Goal: Check status: Check status

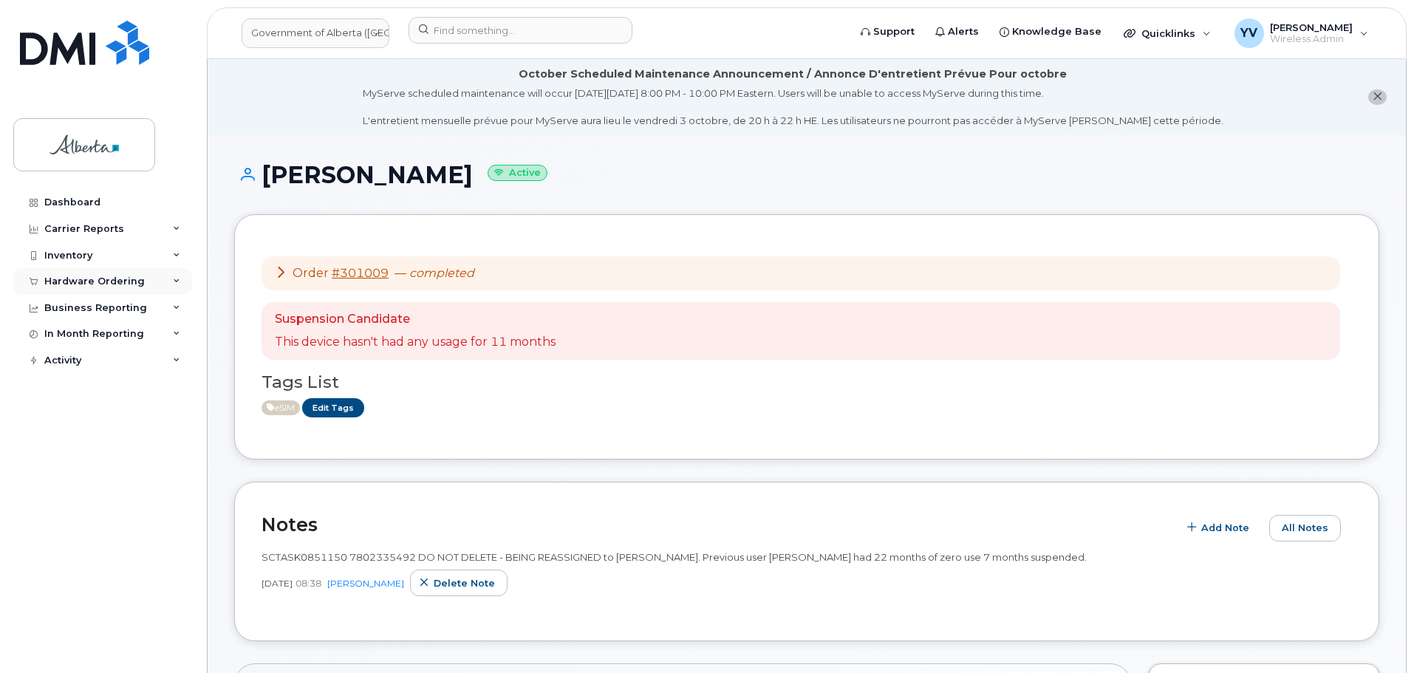
scroll to position [451, 0]
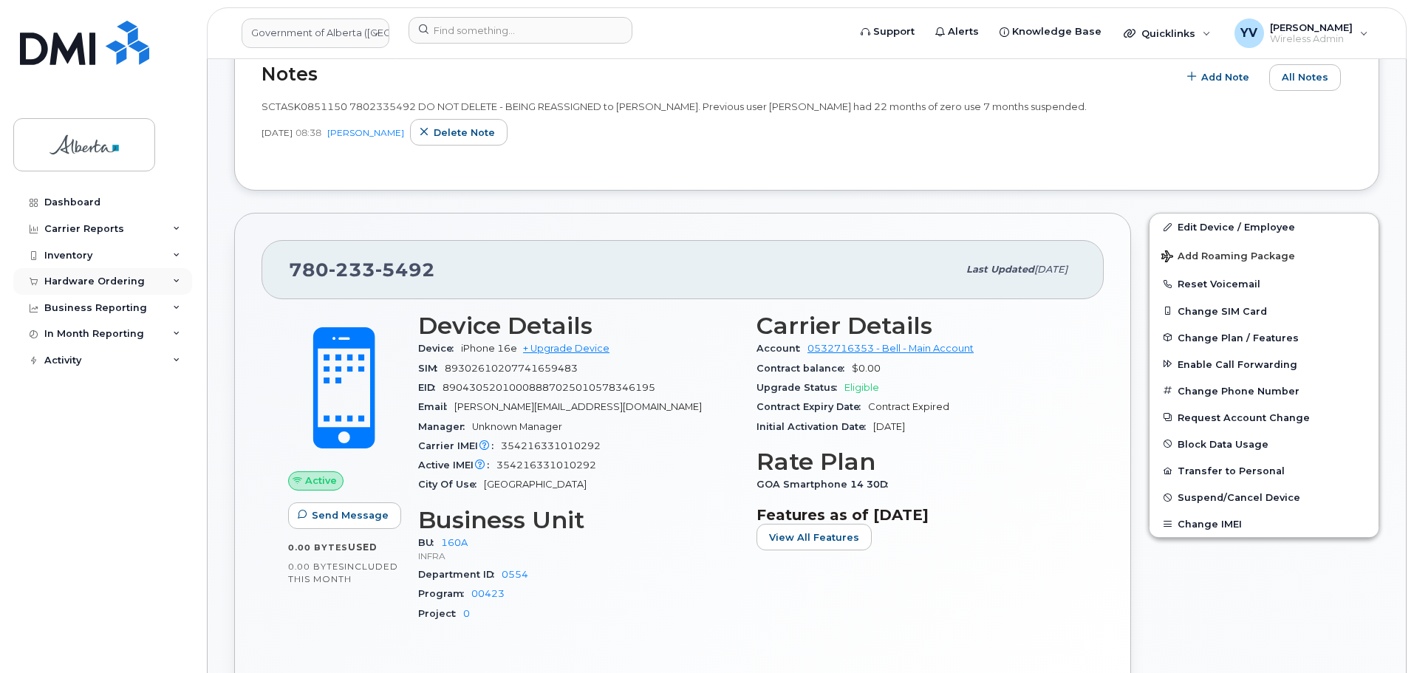
click at [65, 279] on div "Hardware Ordering" at bounding box center [94, 282] width 100 height 12
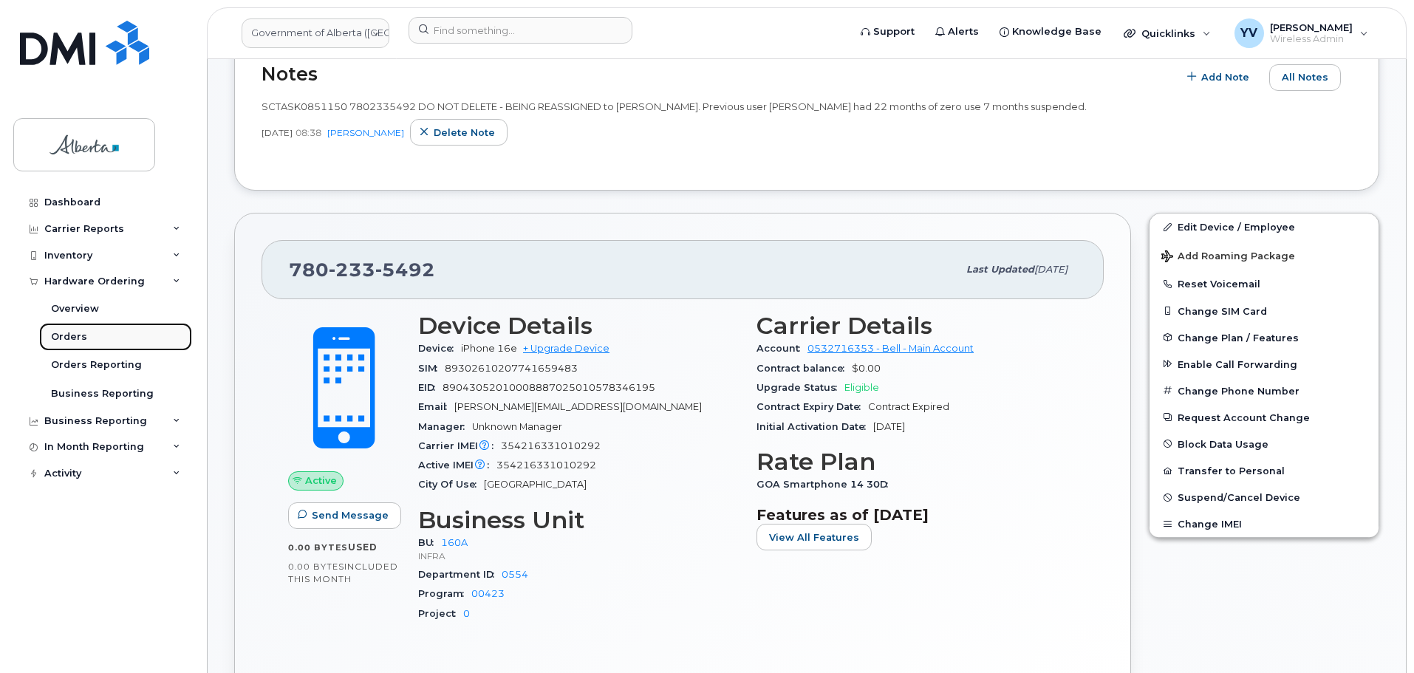
click at [55, 340] on div "Orders" at bounding box center [69, 336] width 36 height 13
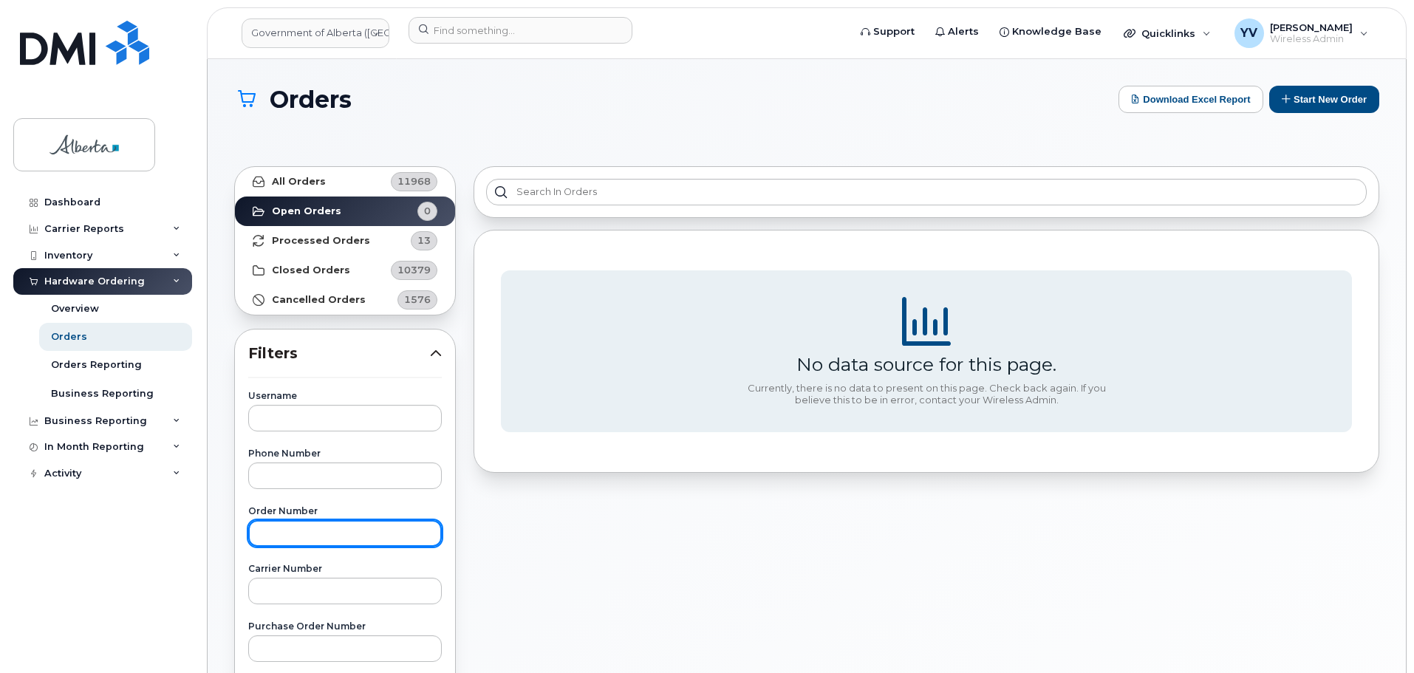
click at [266, 541] on input "text" at bounding box center [345, 533] width 194 height 27
paste input "300806"
type input "300806"
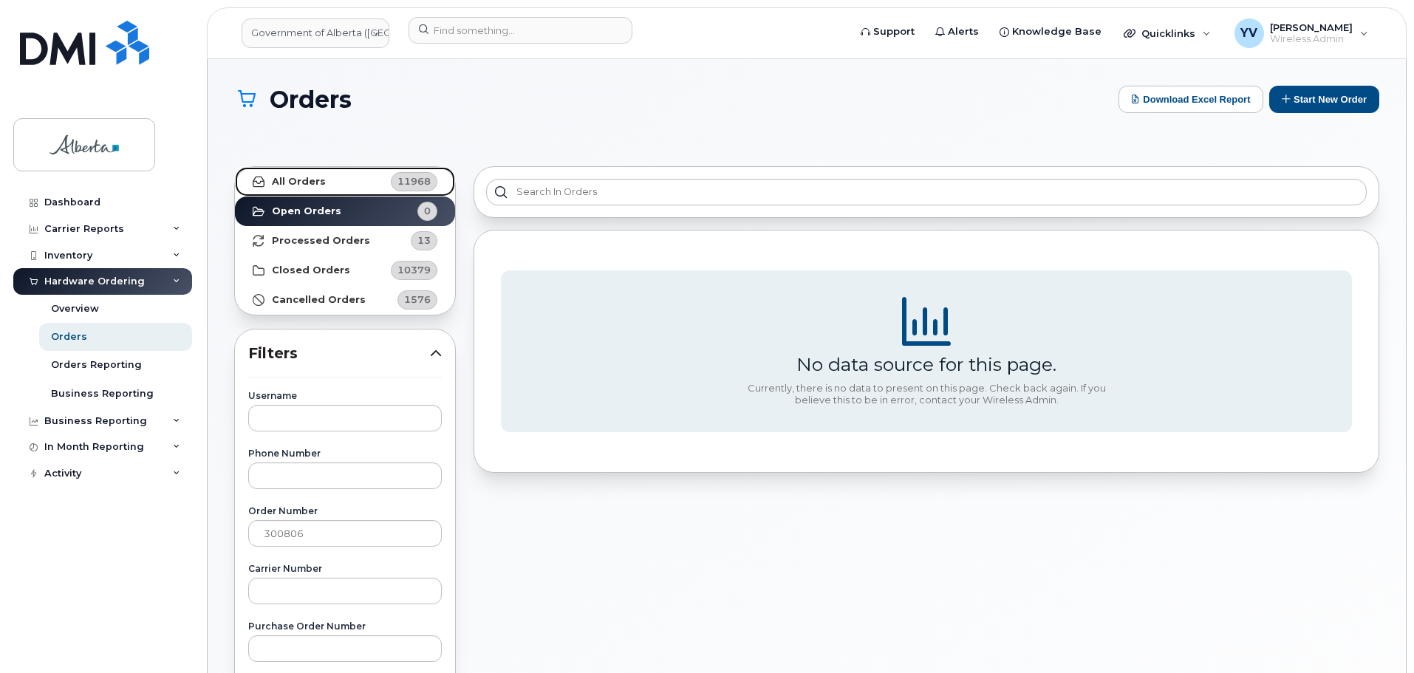
click at [279, 173] on link "All Orders 11968" at bounding box center [345, 182] width 220 height 30
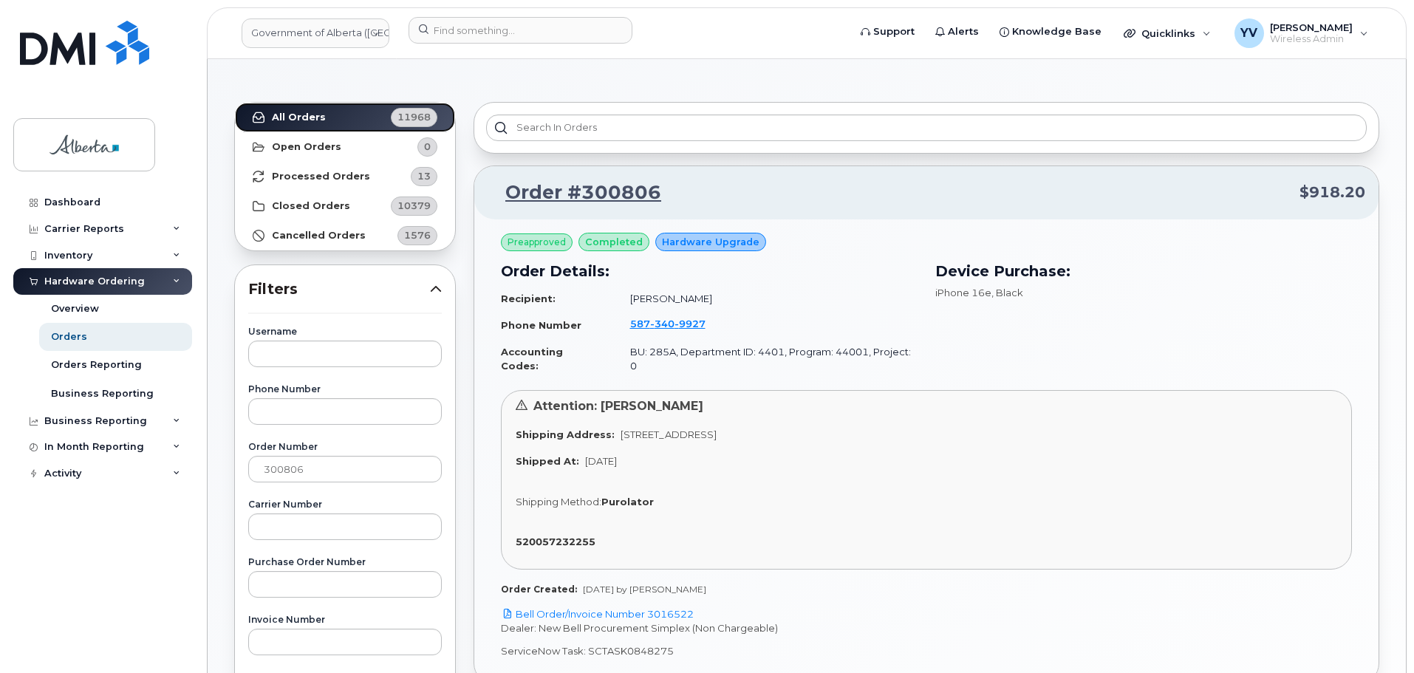
scroll to position [82, 0]
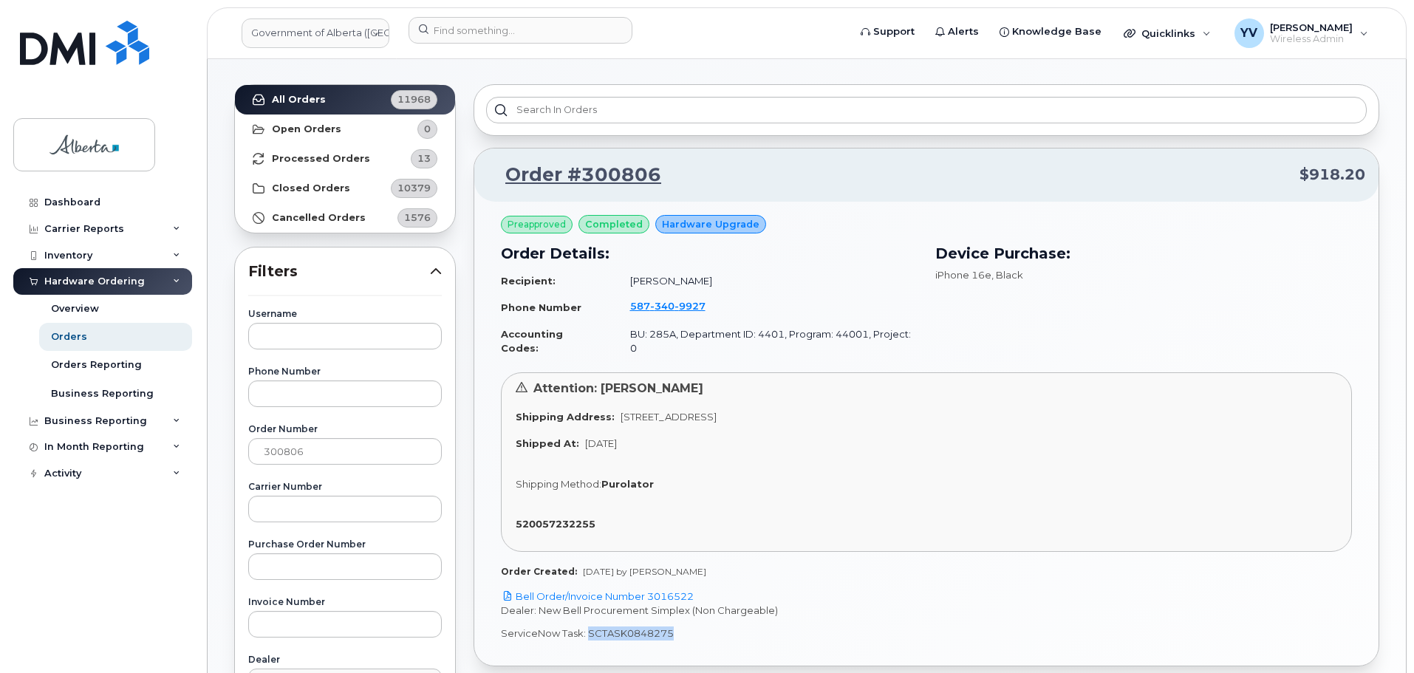
drag, startPoint x: 671, startPoint y: 620, endPoint x: 587, endPoint y: 624, distance: 84.3
click at [587, 626] on p "ServiceNow Task: SCTASK0848275" at bounding box center [926, 633] width 851 height 14
copy p "SCTASK0848275"
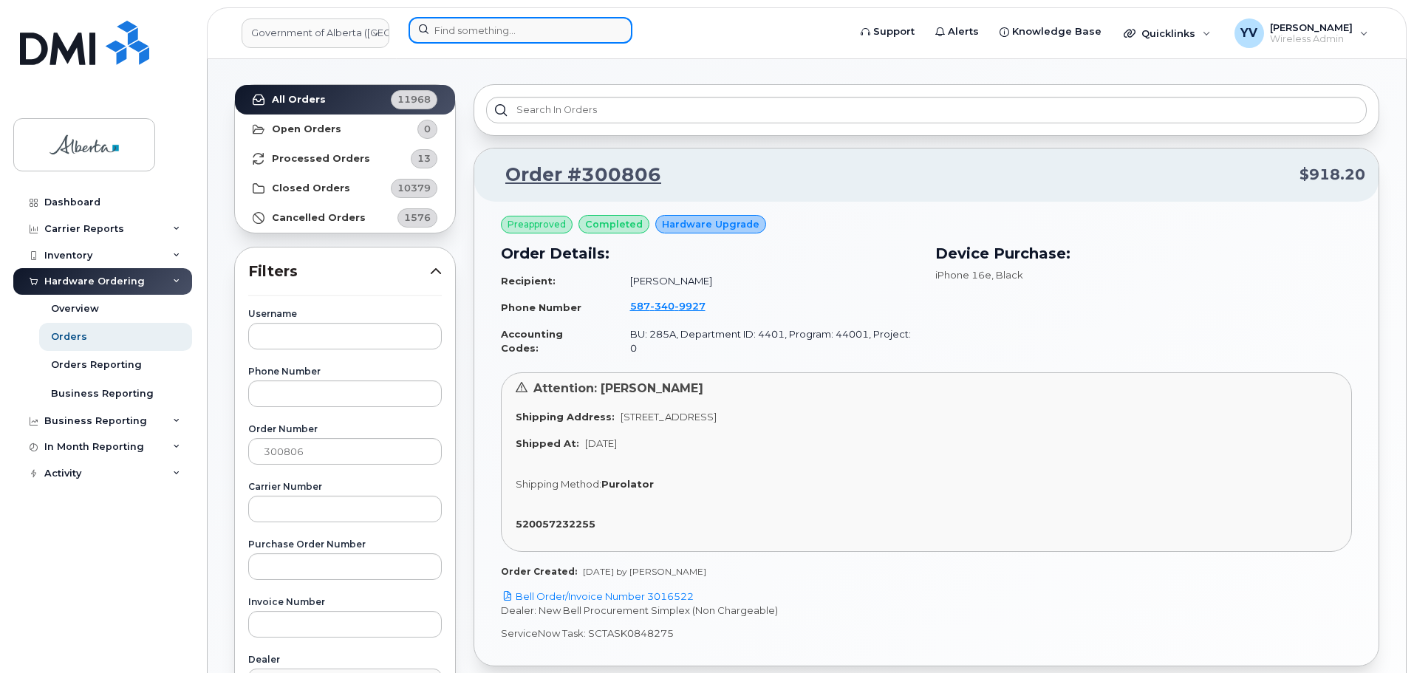
click at [436, 23] on input at bounding box center [521, 30] width 224 height 27
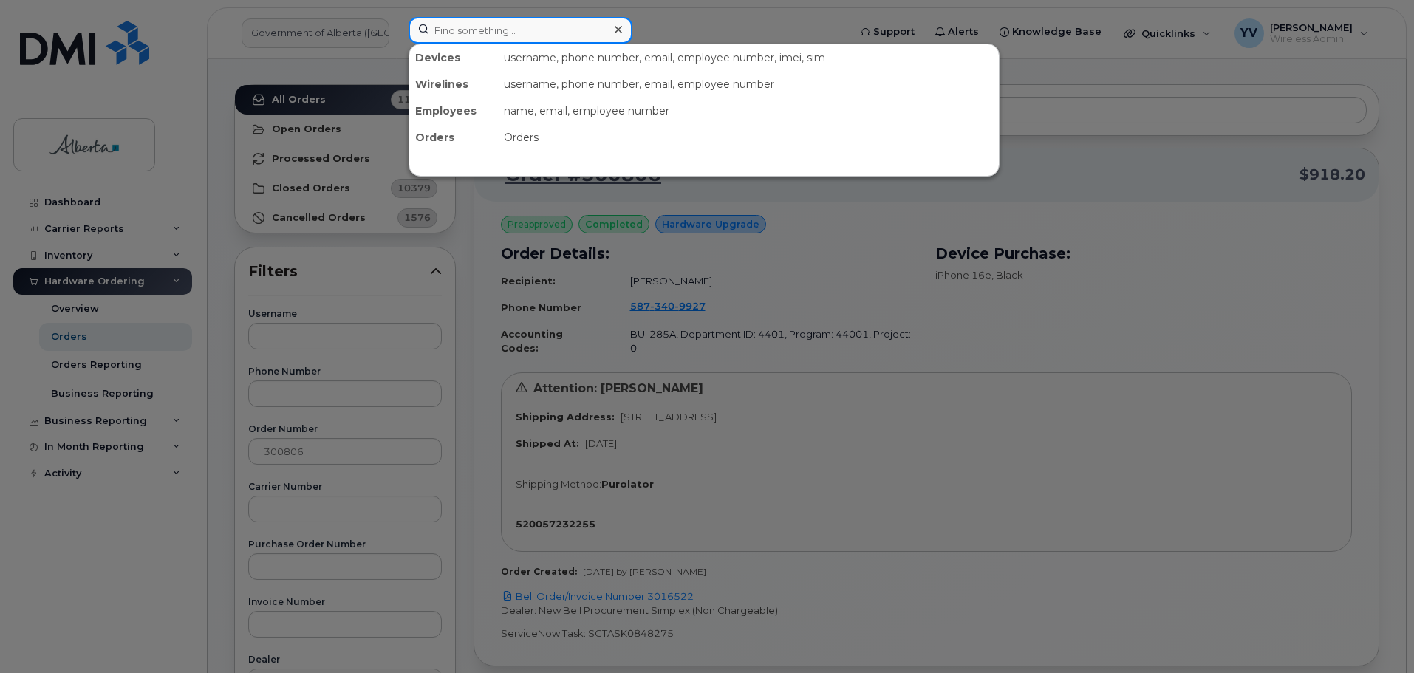
paste input "5873409927"
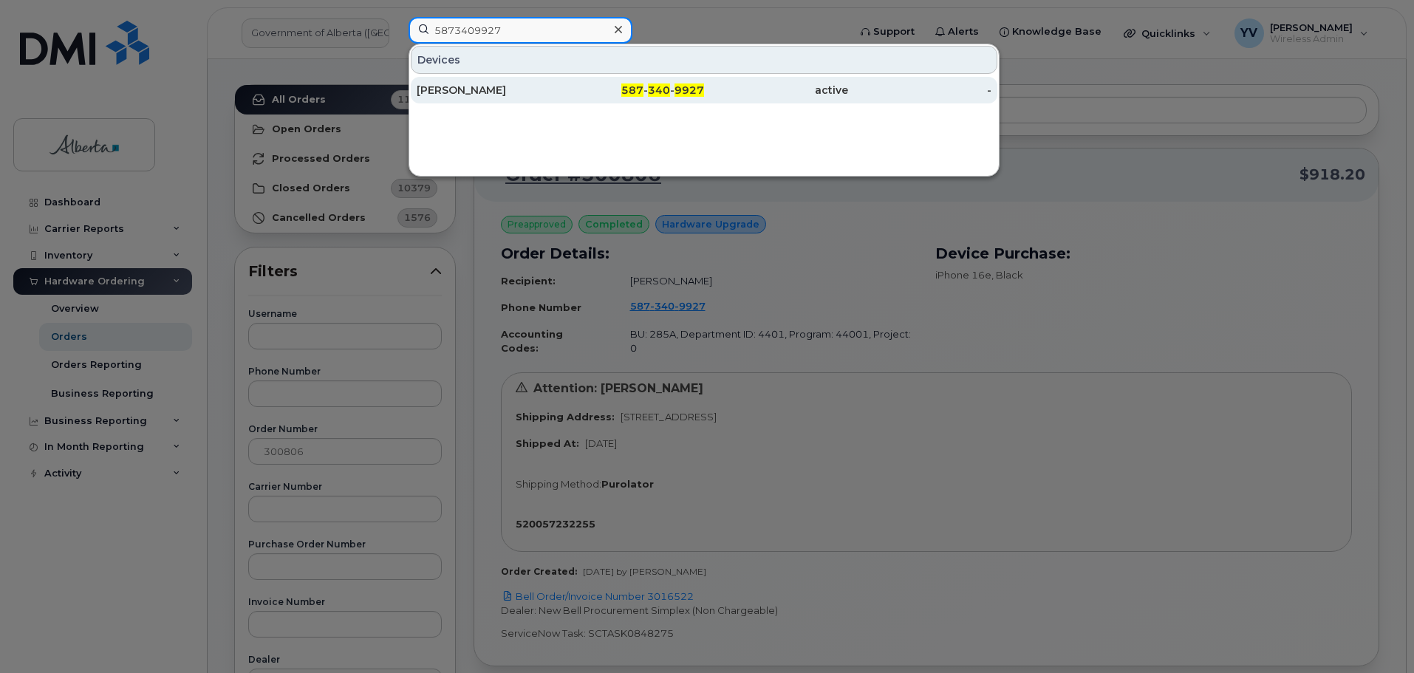
type input "5873409927"
click at [632, 85] on span "587" at bounding box center [632, 89] width 22 height 13
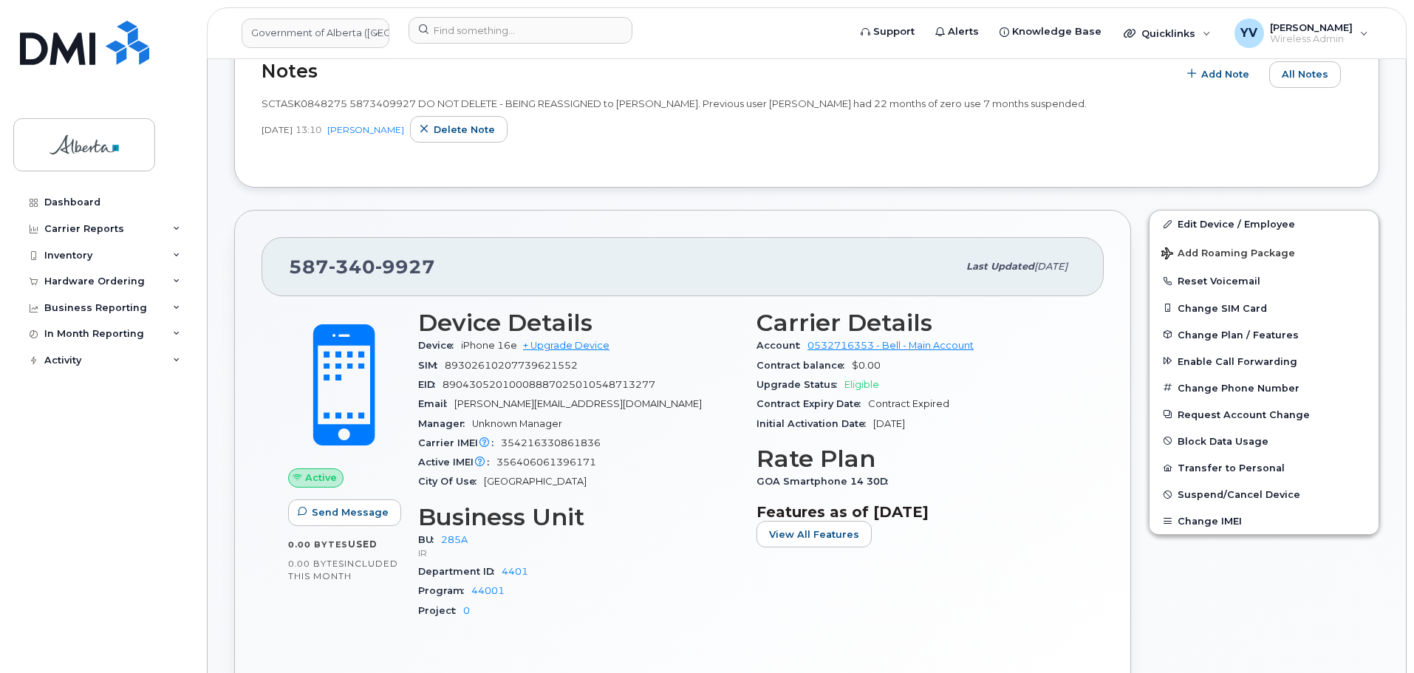
scroll to position [58, 0]
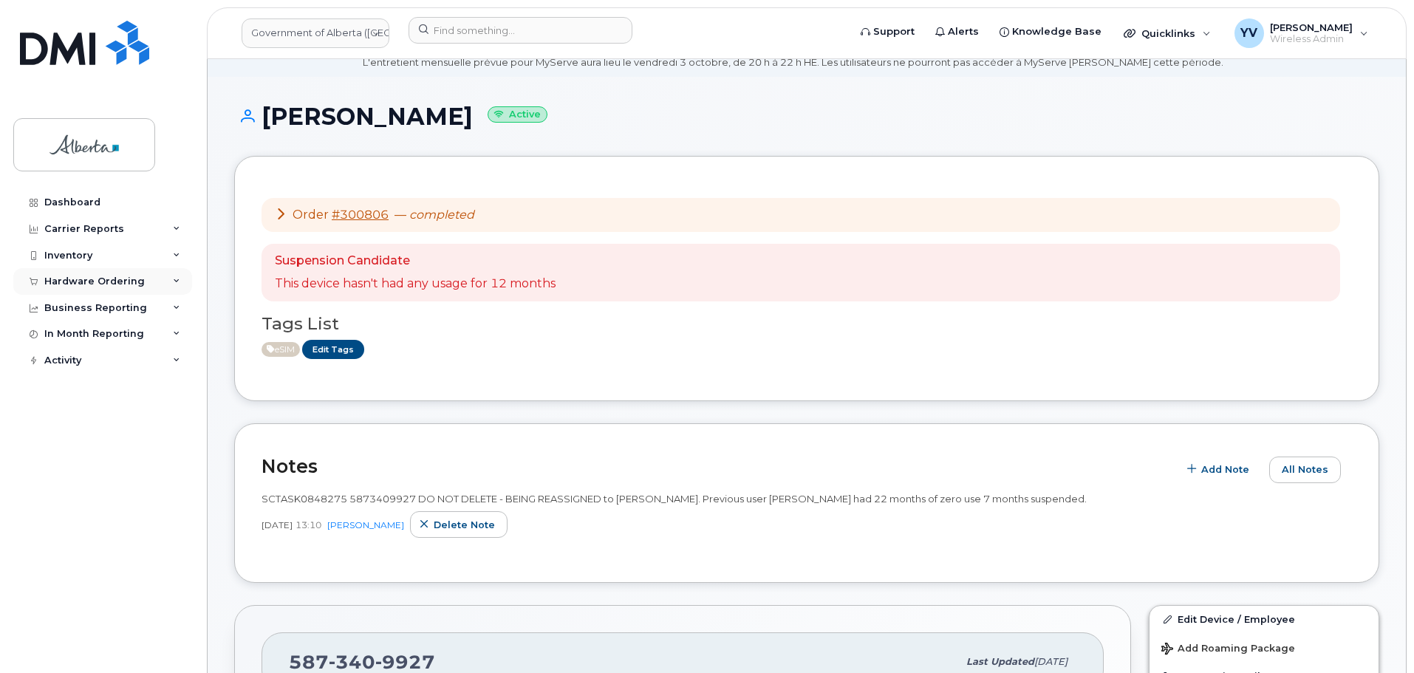
click at [72, 283] on div "Hardware Ordering" at bounding box center [94, 282] width 100 height 12
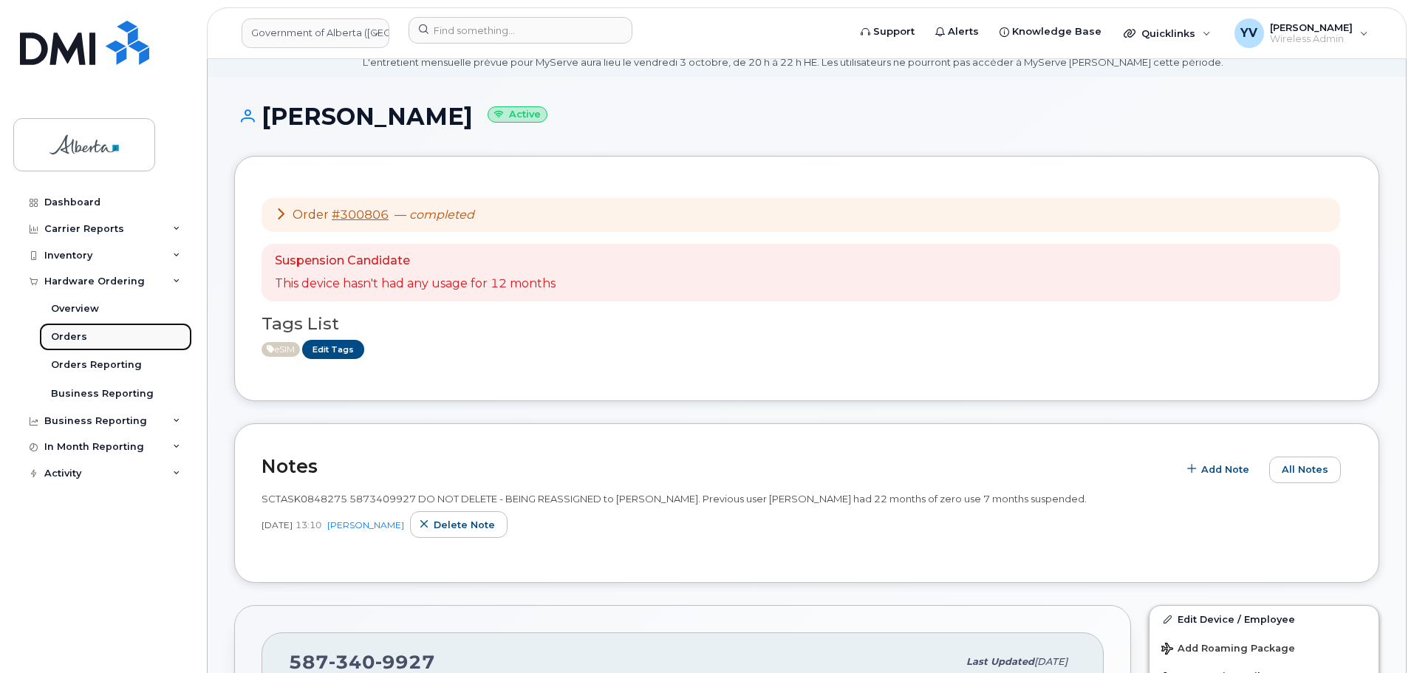
click at [69, 325] on link "Orders" at bounding box center [115, 337] width 153 height 28
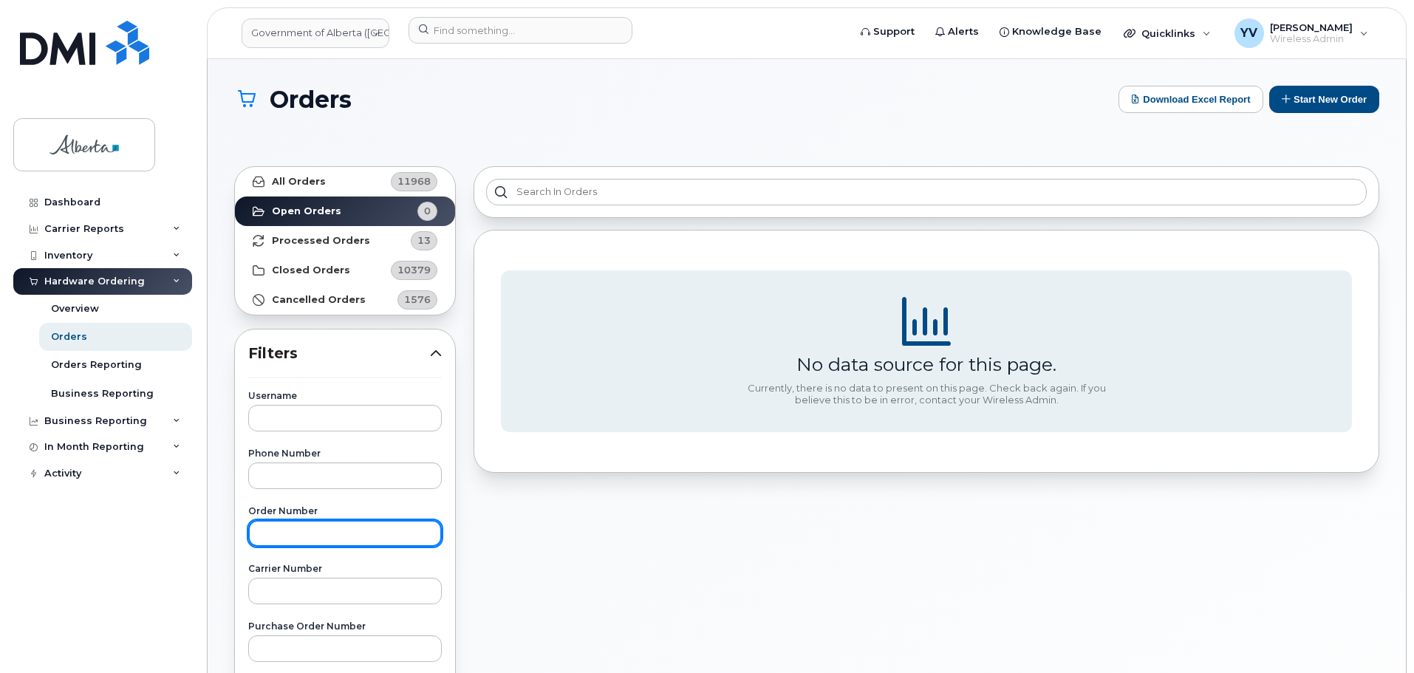
click at [273, 538] on input "text" at bounding box center [345, 533] width 194 height 27
type input "300806"
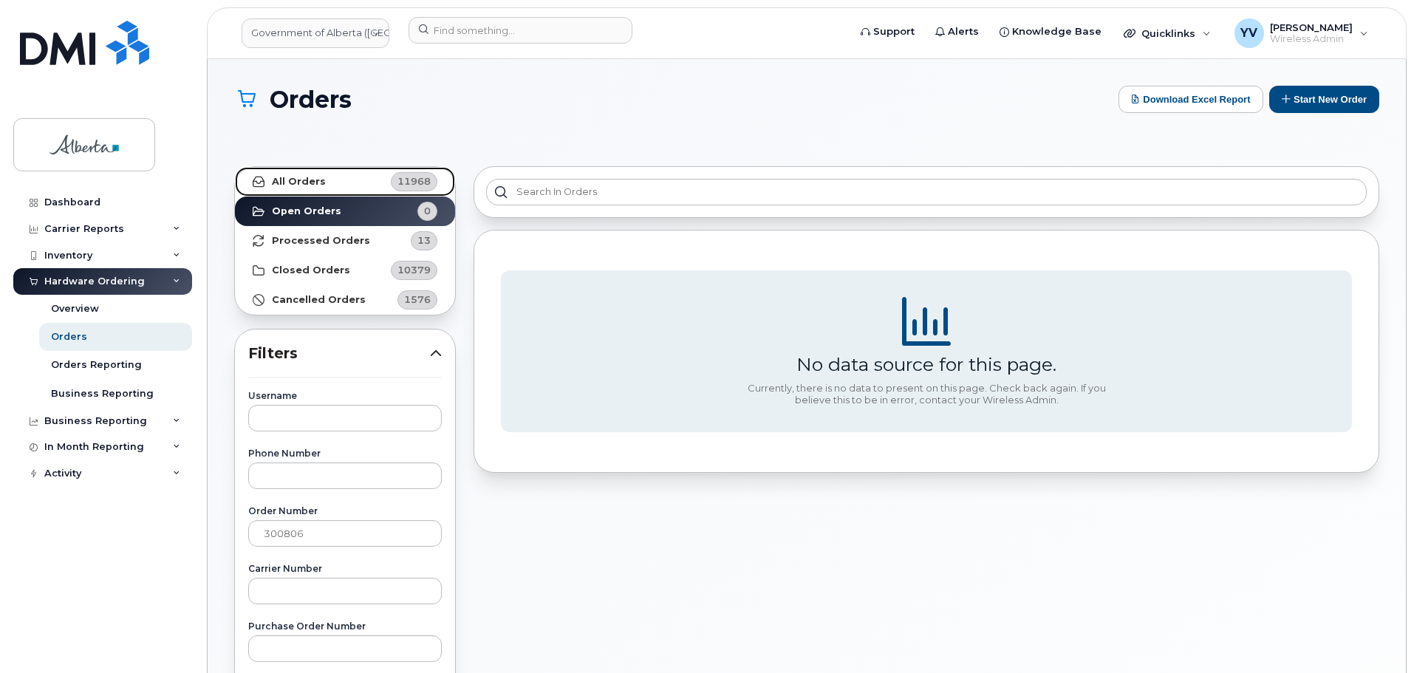
click at [283, 180] on strong "All Orders" at bounding box center [299, 182] width 54 height 12
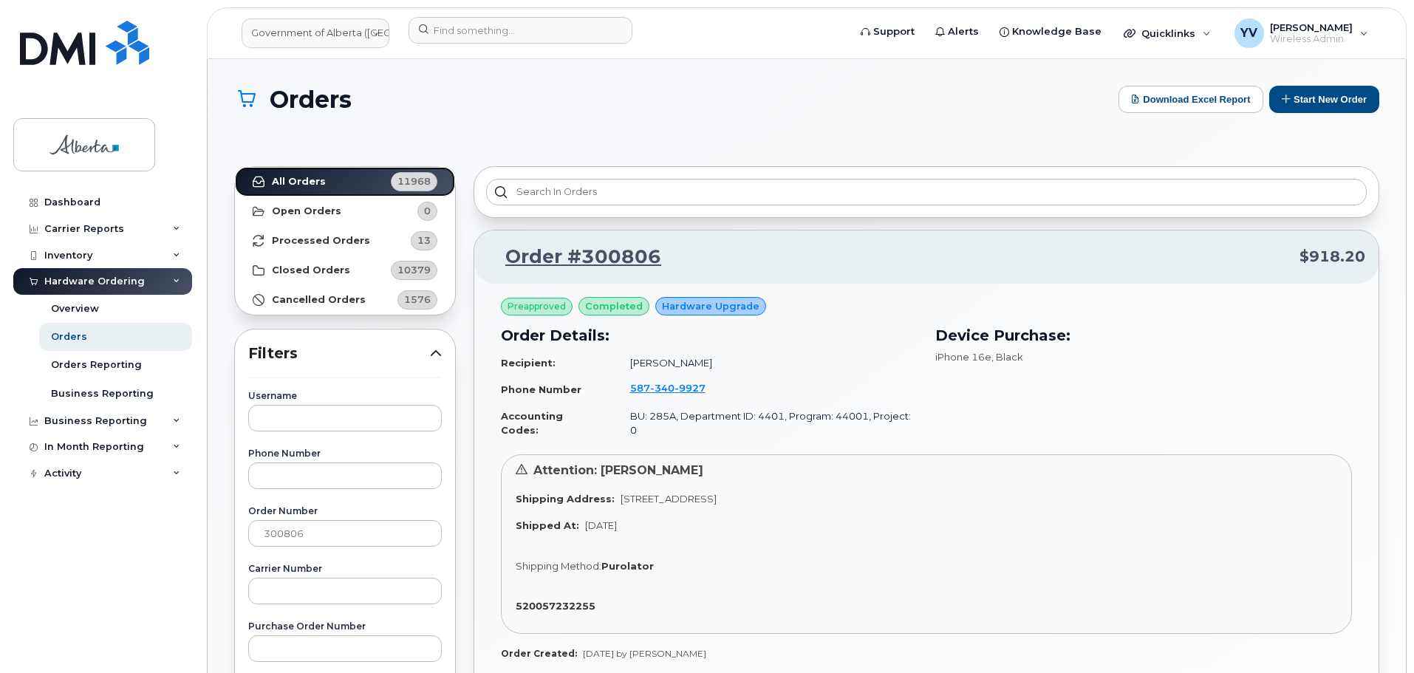
scroll to position [85, 0]
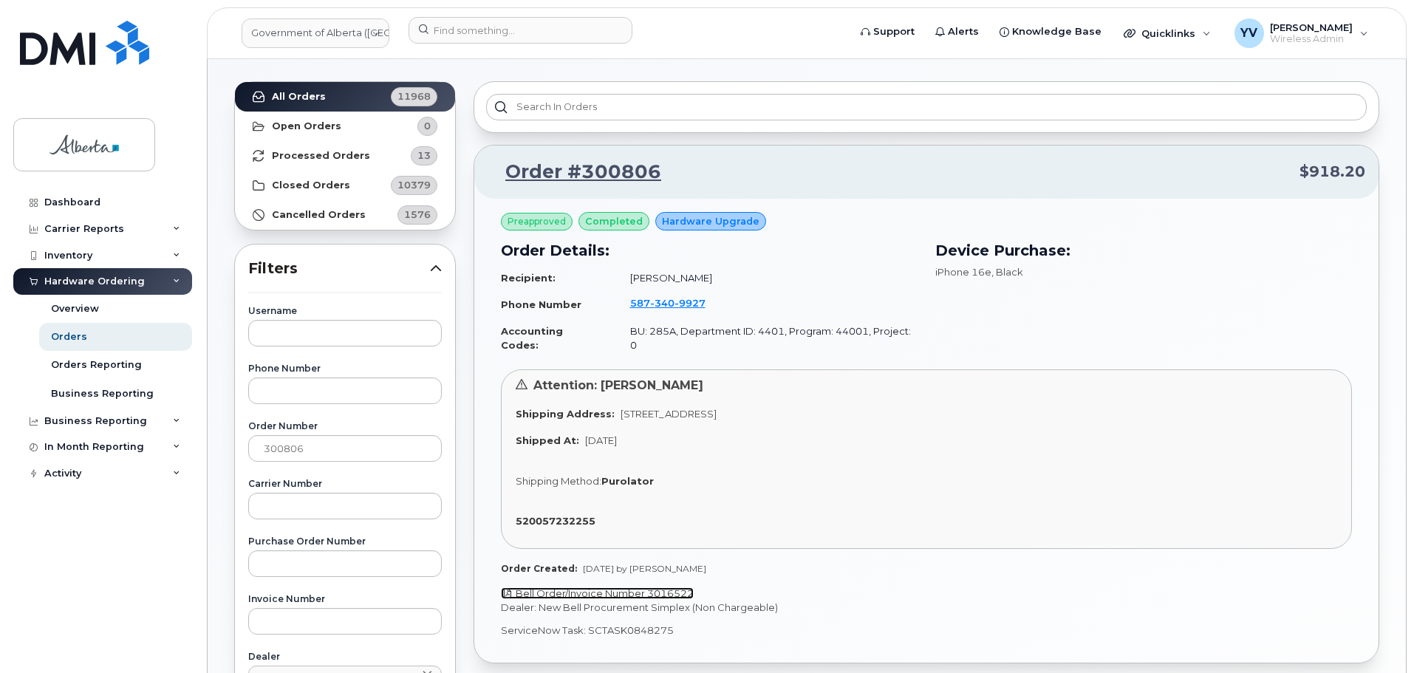
click at [671, 587] on link "Bell Order/Invoice Number 3016522" at bounding box center [597, 593] width 193 height 12
drag, startPoint x: 671, startPoint y: 615, endPoint x: 586, endPoint y: 621, distance: 85.9
click at [586, 623] on p "ServiceNow Task: SCTASK0848275" at bounding box center [926, 630] width 851 height 14
copy p "SCTASK0848275"
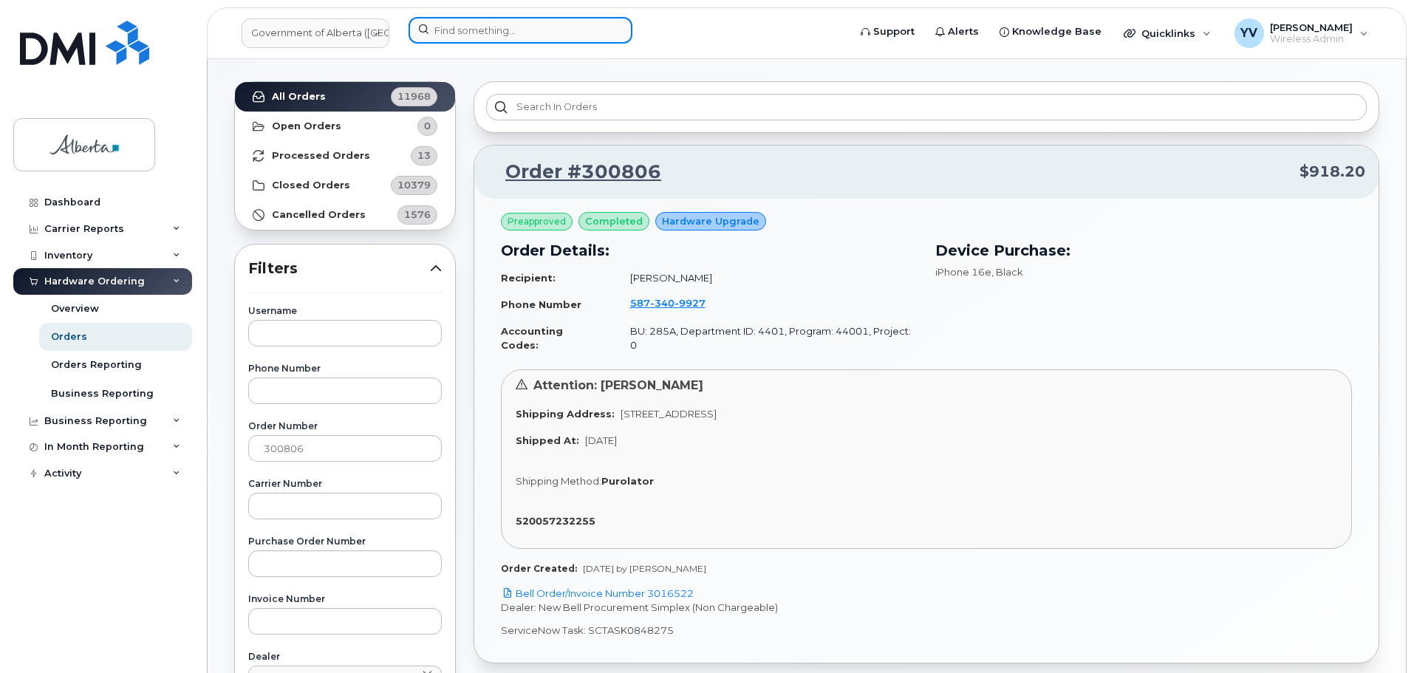
click at [438, 30] on input at bounding box center [521, 30] width 224 height 27
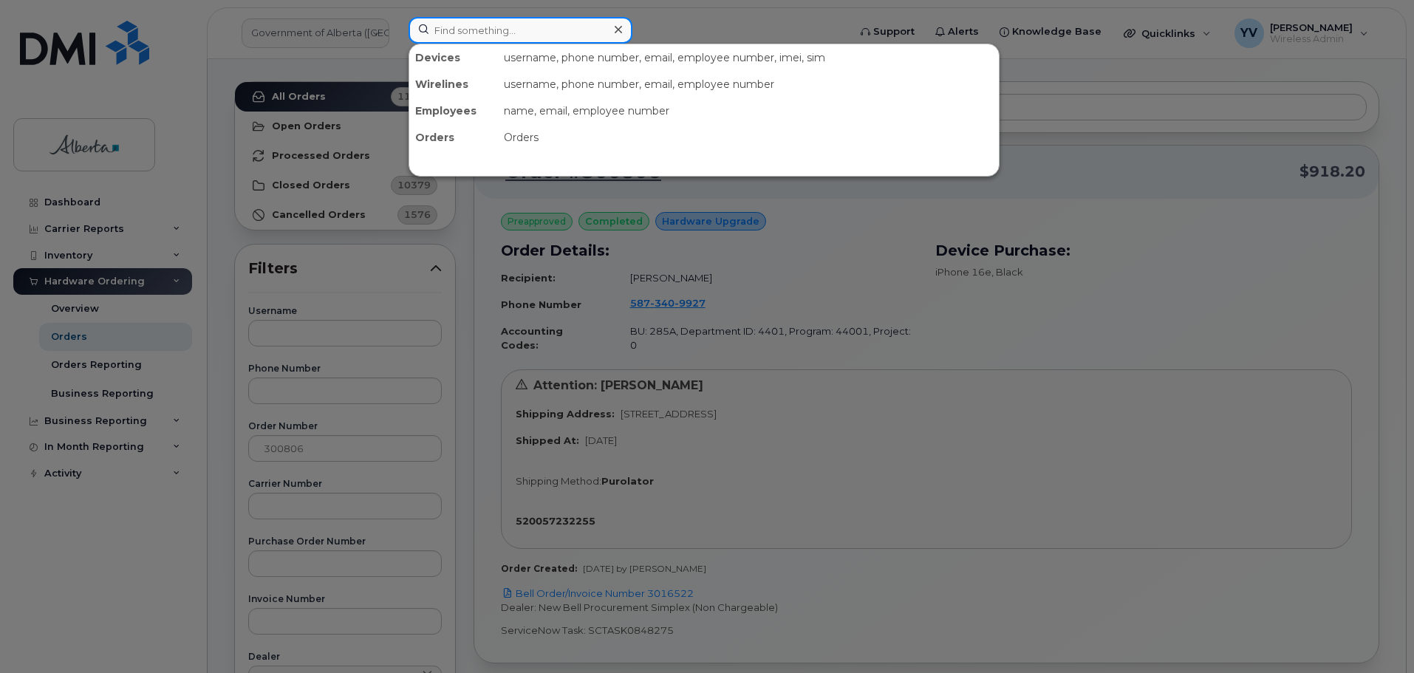
paste input "5873409927"
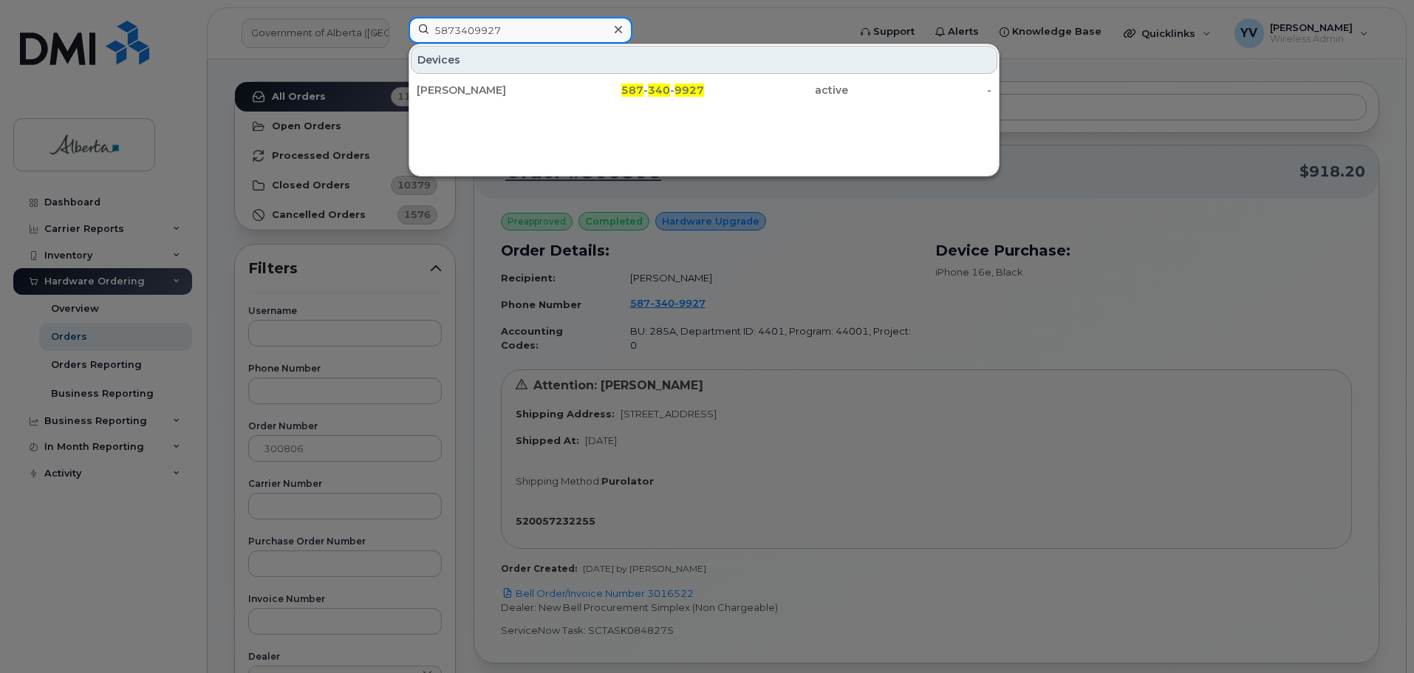
type input "5873409927"
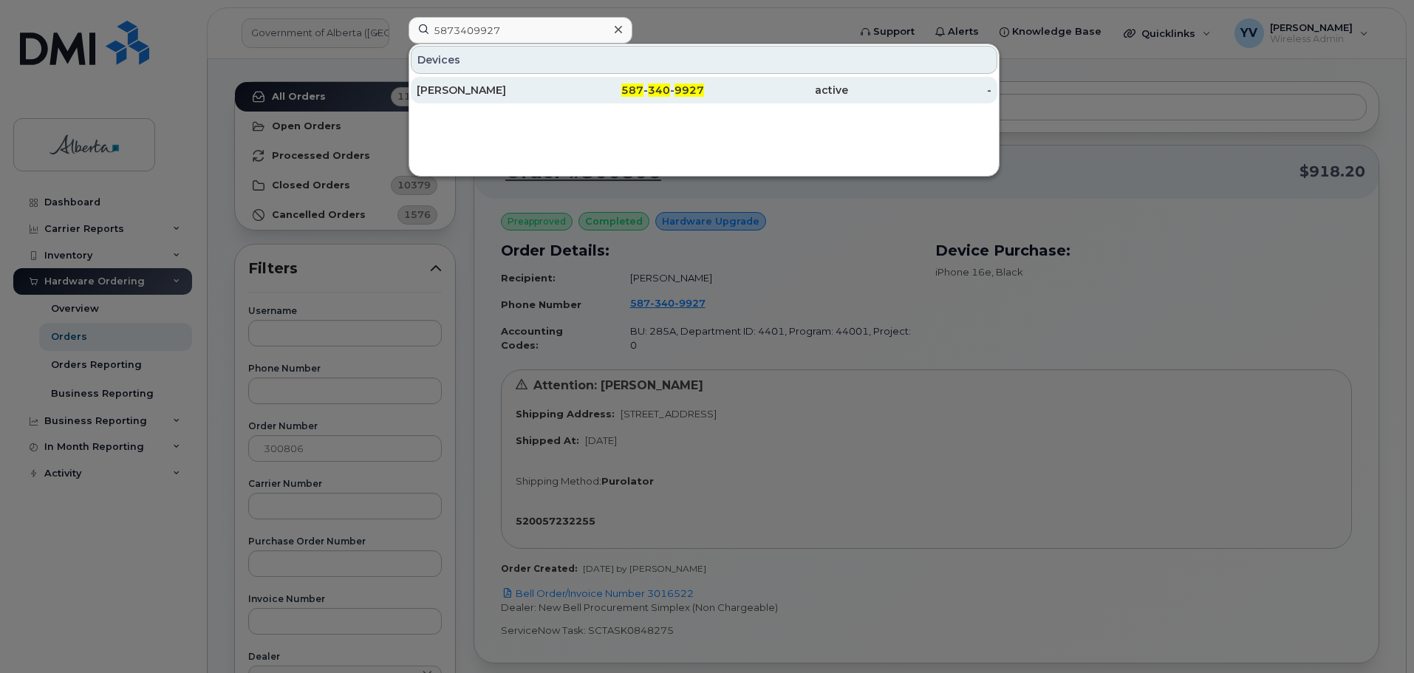
click at [658, 92] on span "340" at bounding box center [659, 89] width 22 height 13
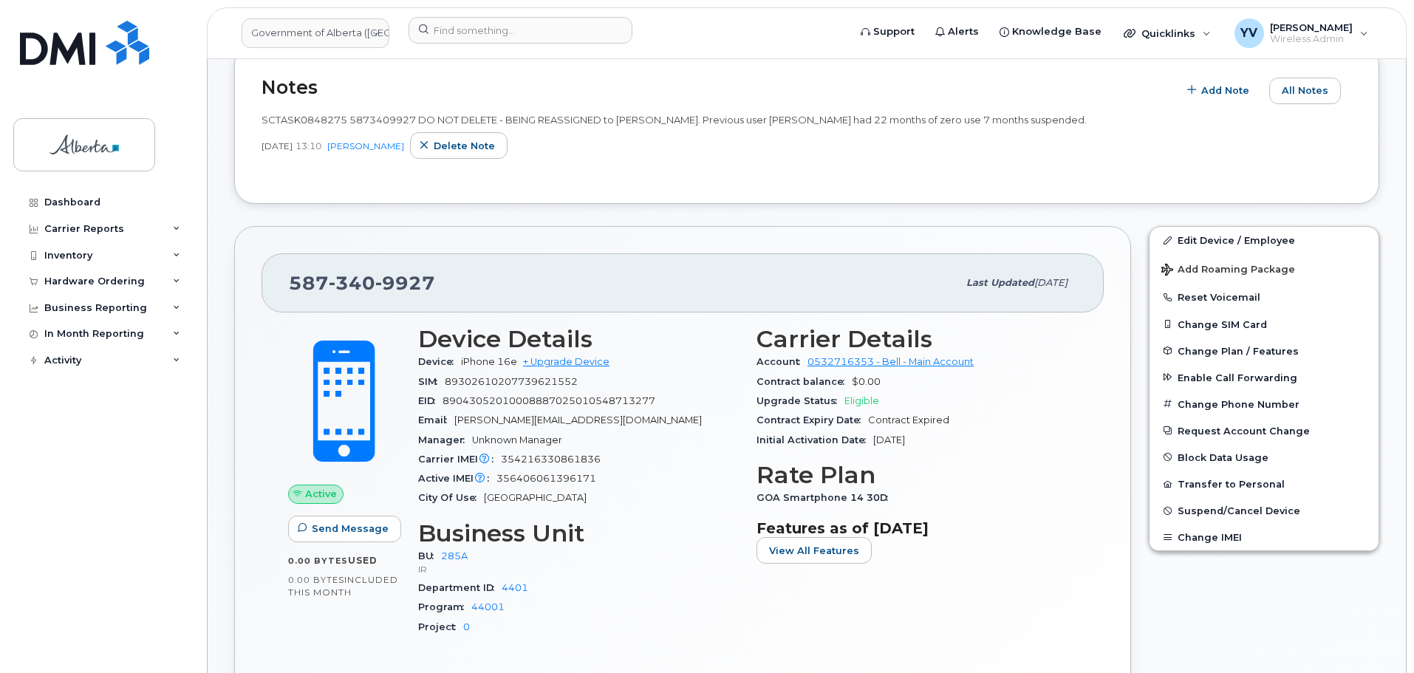
scroll to position [440, 0]
click at [52, 276] on div "Hardware Ordering" at bounding box center [94, 282] width 100 height 12
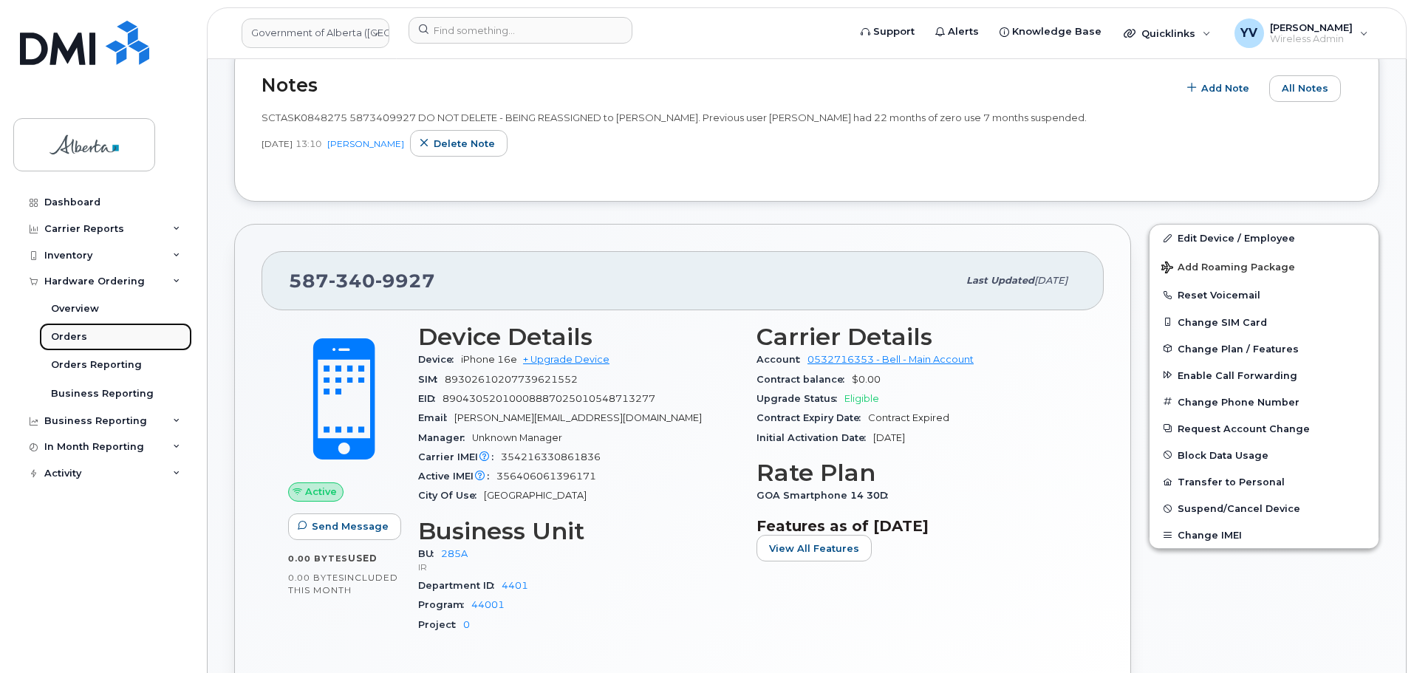
click at [57, 328] on link "Orders" at bounding box center [115, 337] width 153 height 28
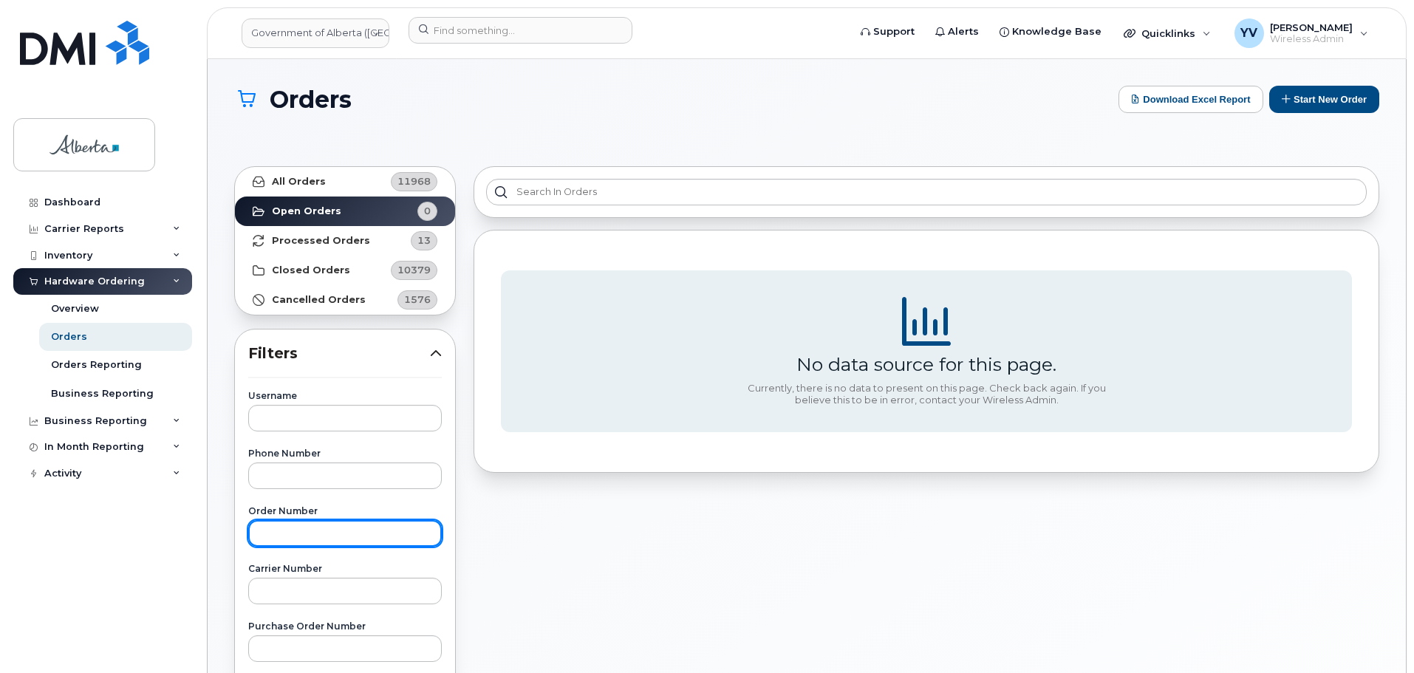
click at [280, 539] on input "text" at bounding box center [345, 533] width 194 height 27
paste input "300815"
type input "300815"
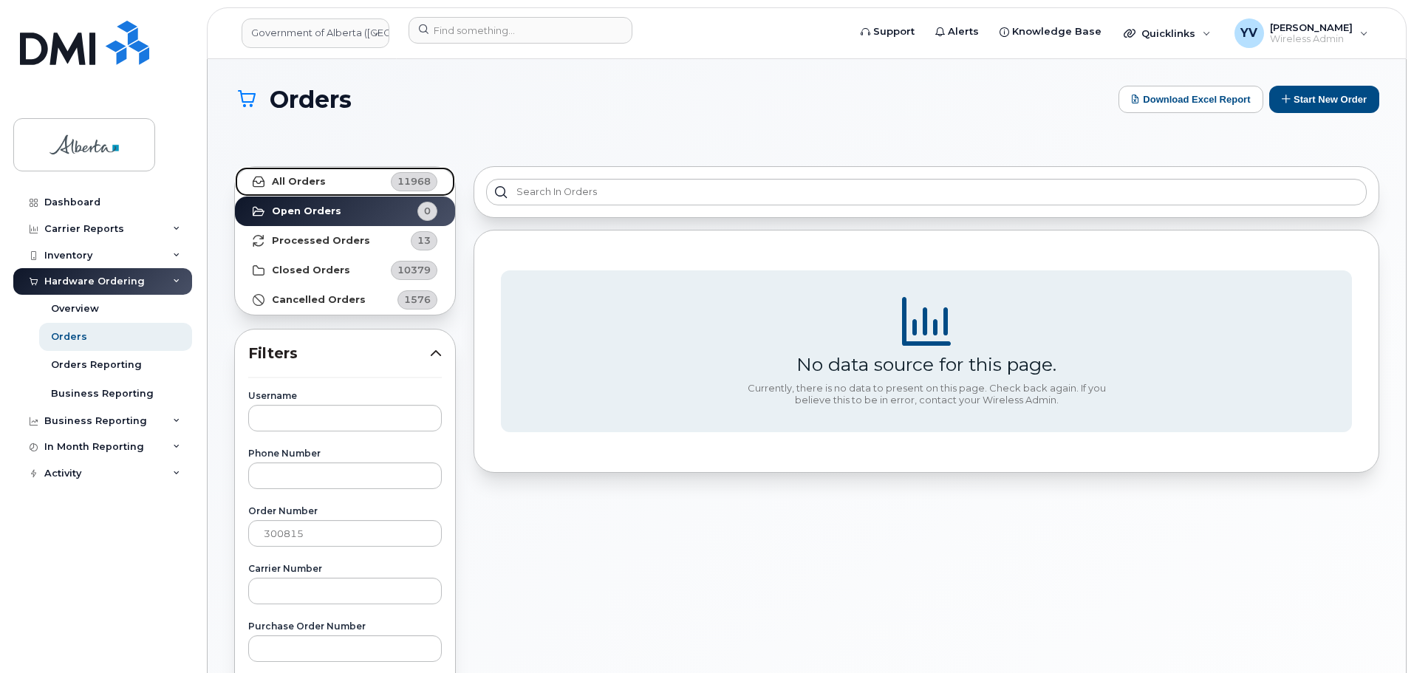
click at [290, 182] on strong "All Orders" at bounding box center [299, 182] width 54 height 12
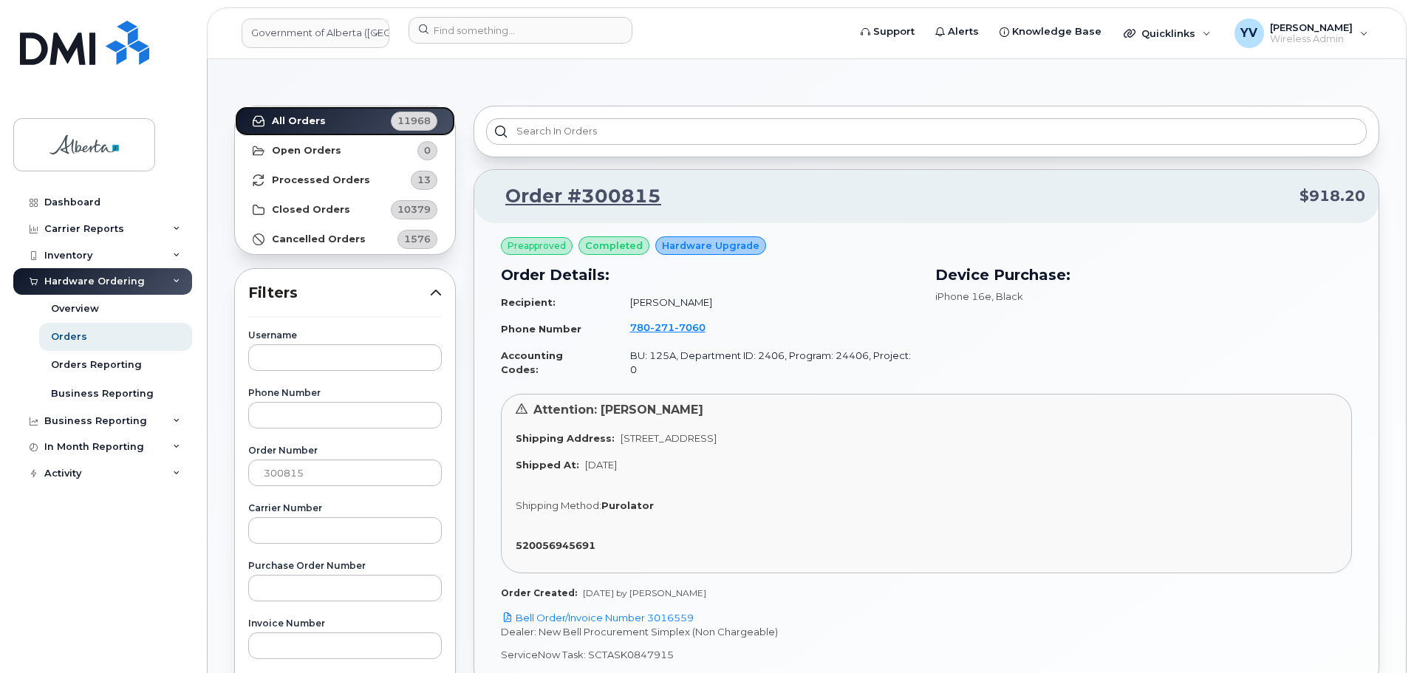
scroll to position [72, 0]
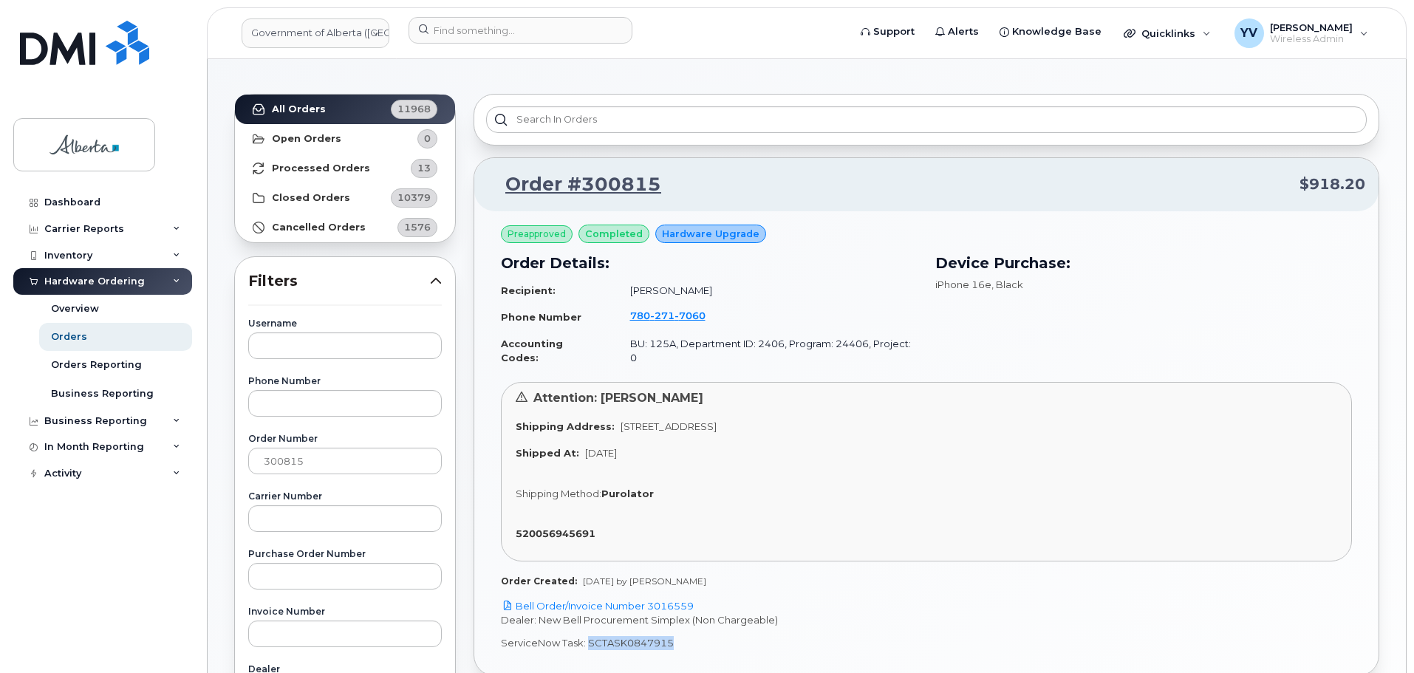
drag, startPoint x: 673, startPoint y: 633, endPoint x: 589, endPoint y: 635, distance: 84.2
click at [589, 636] on p "ServiceNow Task: SCTASK0847915" at bounding box center [926, 643] width 851 height 14
copy p "SCTASK0847915"
click at [675, 600] on link "Bell Order/Invoice Number 3016559" at bounding box center [597, 606] width 193 height 12
copy p "SCTASK0847915"
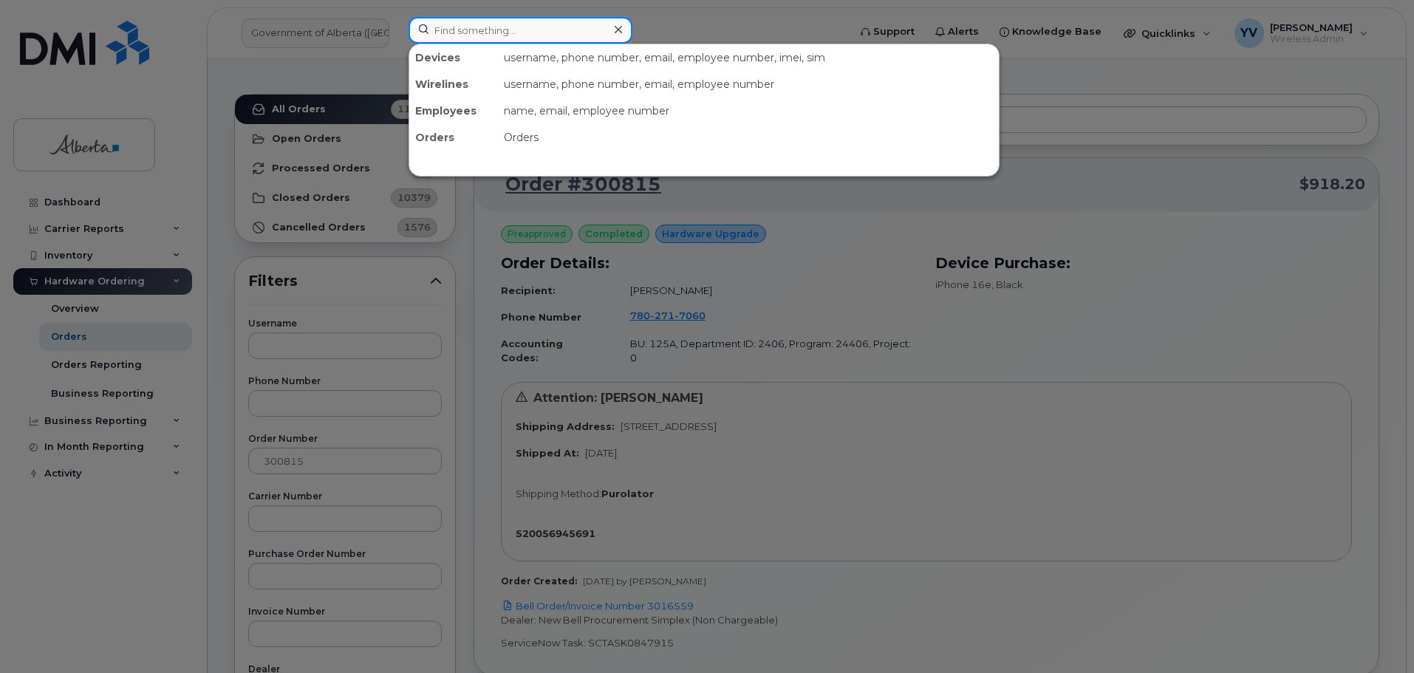
click at [445, 27] on input at bounding box center [521, 30] width 224 height 27
paste input "7802717060"
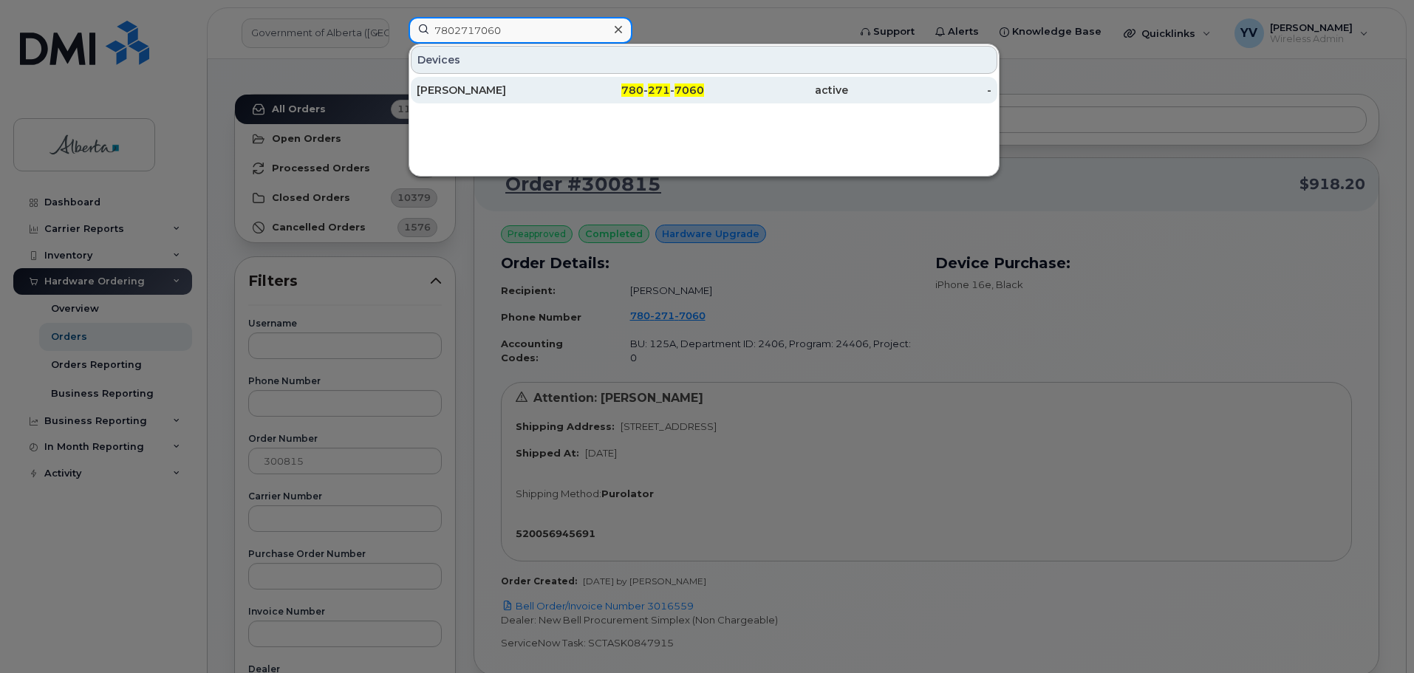
type input "7802717060"
click at [661, 95] on span "271" at bounding box center [659, 89] width 22 height 13
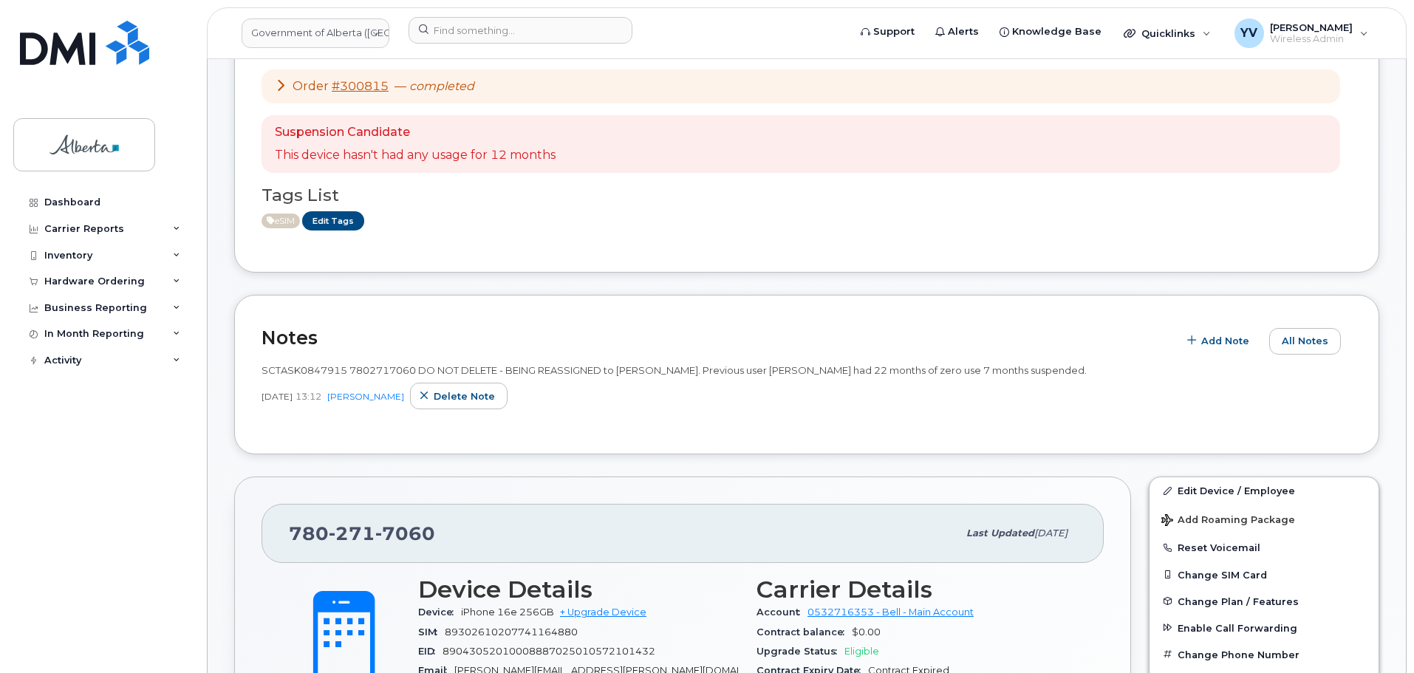
scroll to position [284, 0]
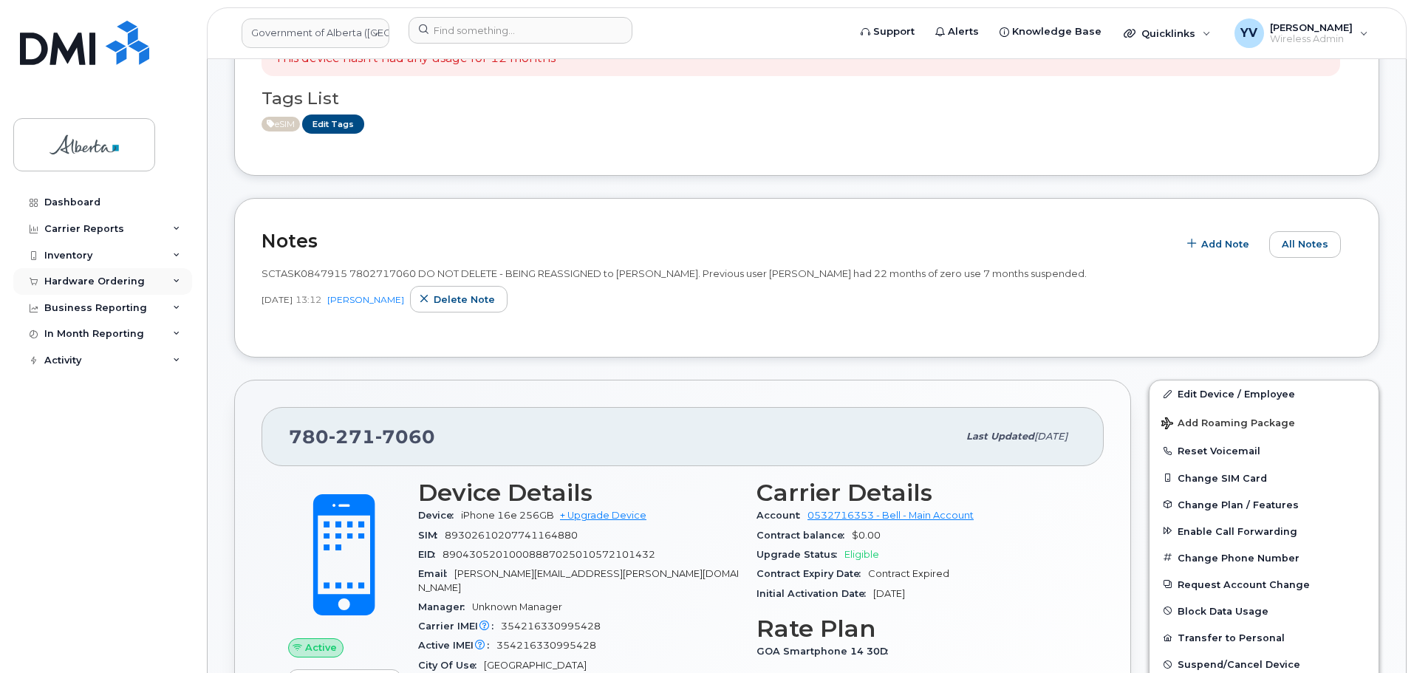
click at [77, 276] on div "Hardware Ordering" at bounding box center [94, 282] width 100 height 12
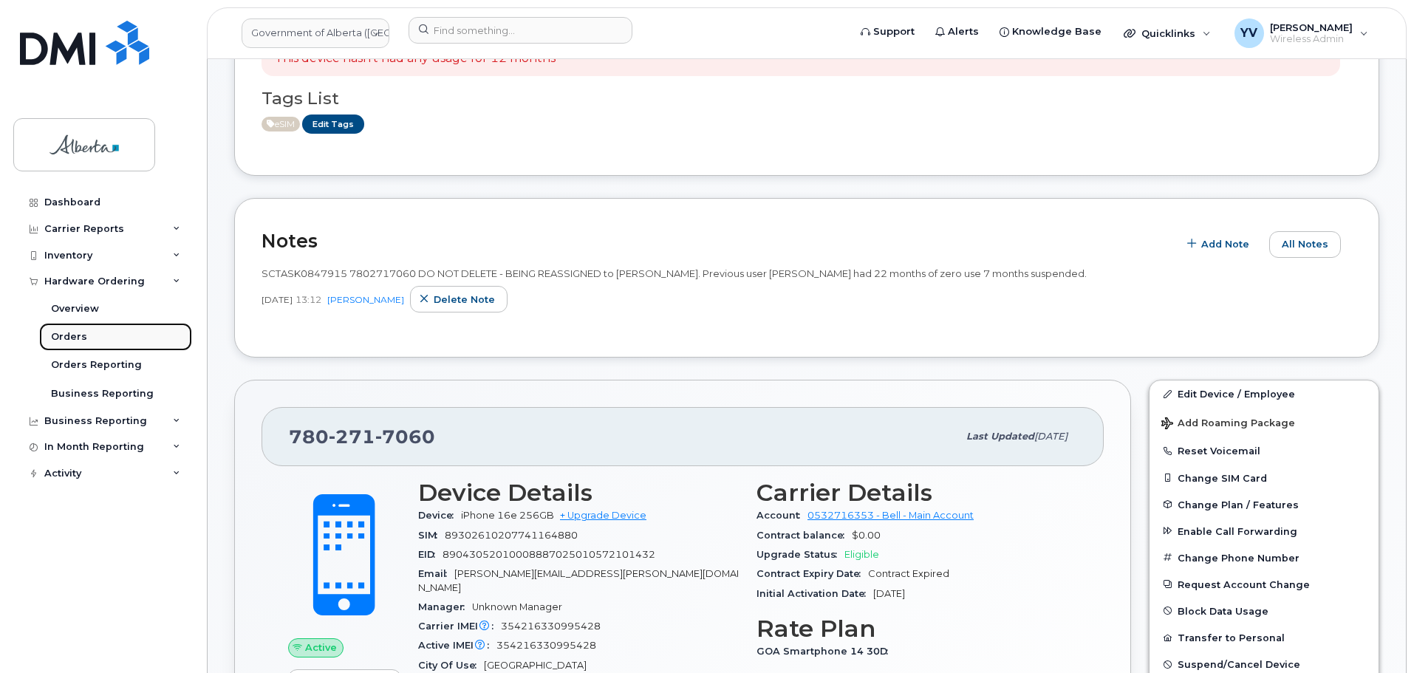
click at [60, 333] on div "Orders" at bounding box center [69, 336] width 36 height 13
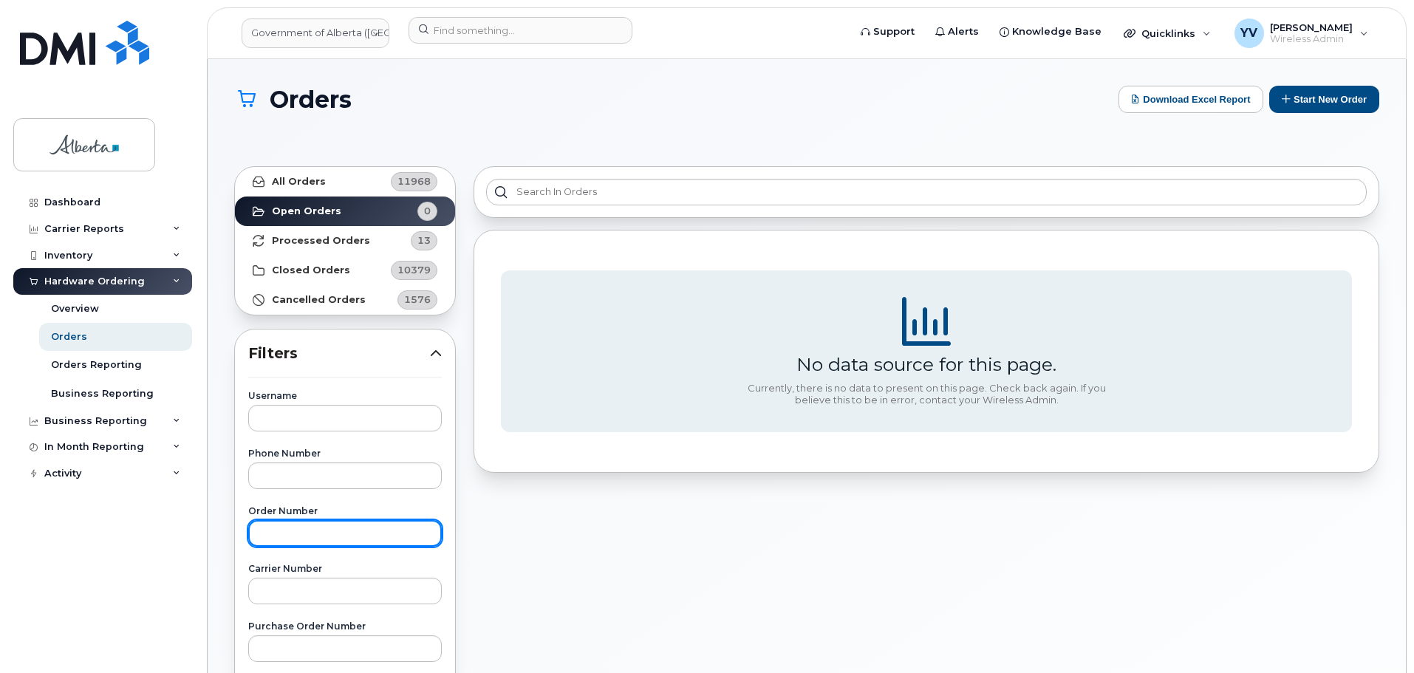
click at [256, 530] on input "text" at bounding box center [345, 533] width 194 height 27
paste input "300864"
type input "300864"
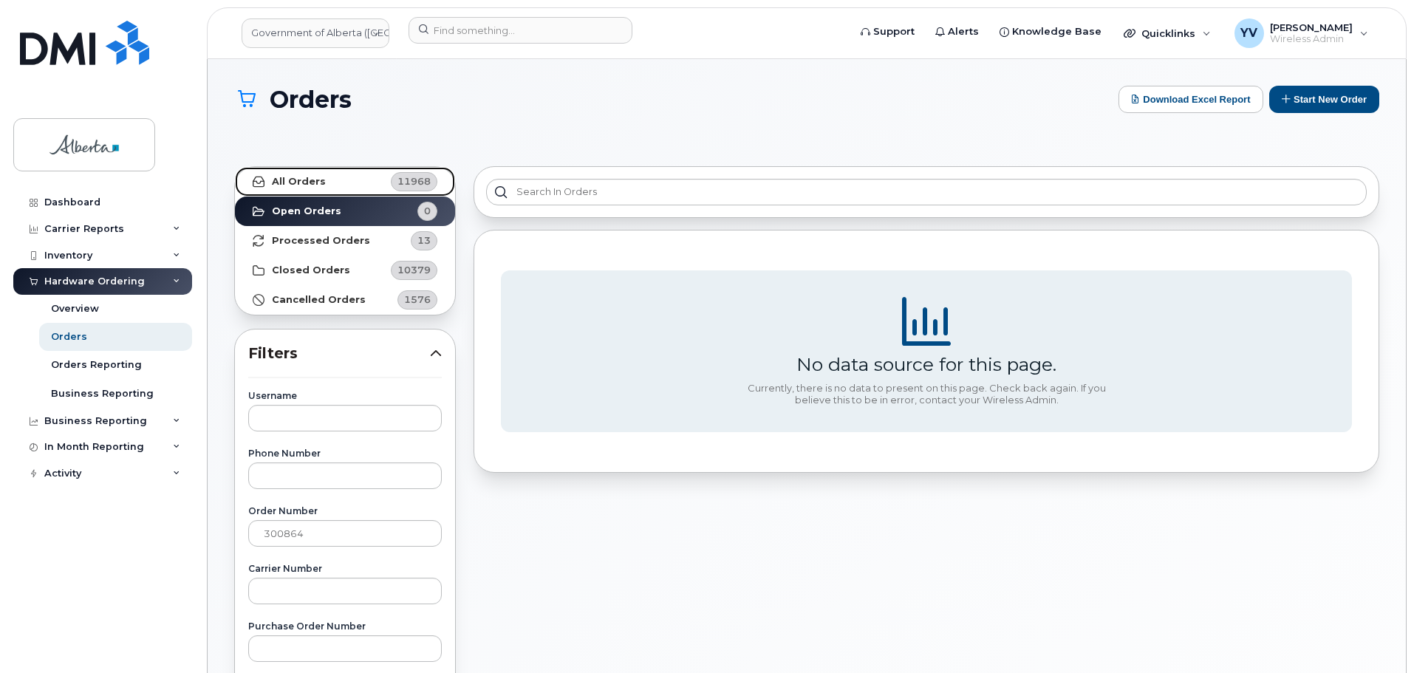
click at [294, 177] on strong "All Orders" at bounding box center [299, 182] width 54 height 12
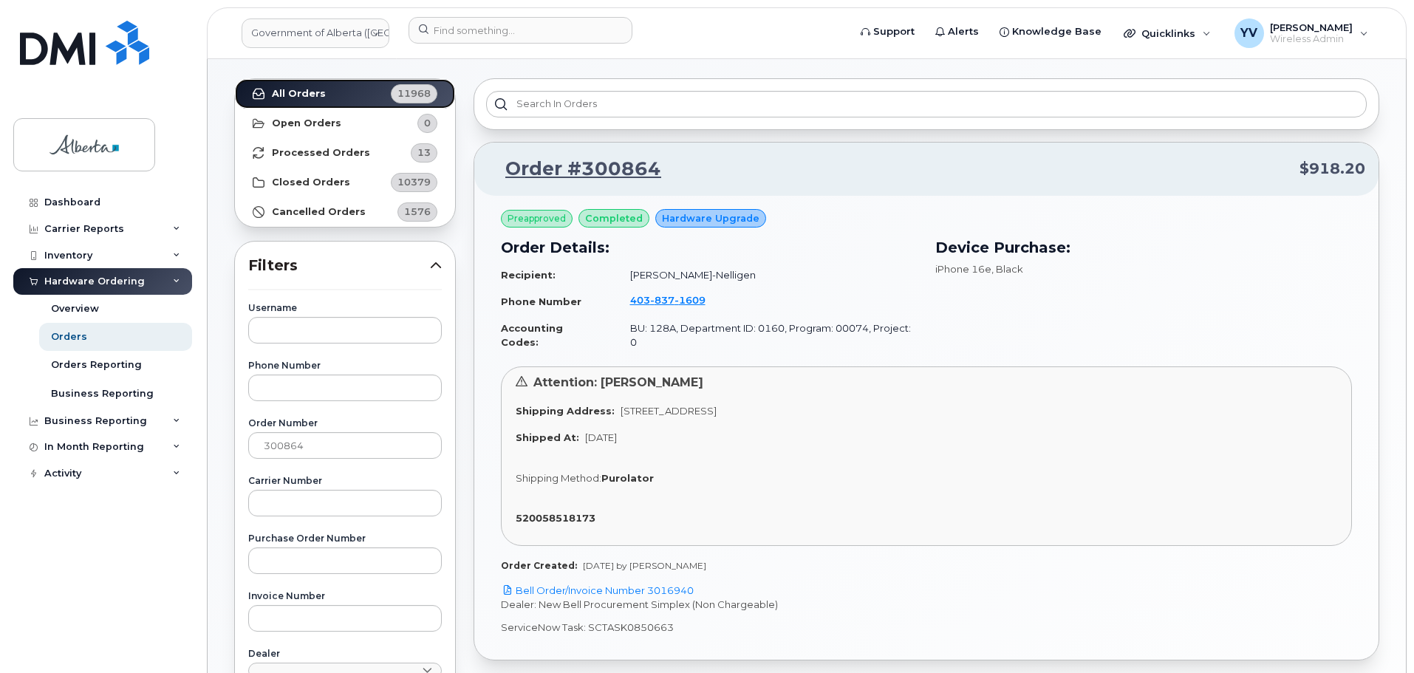
scroll to position [109, 0]
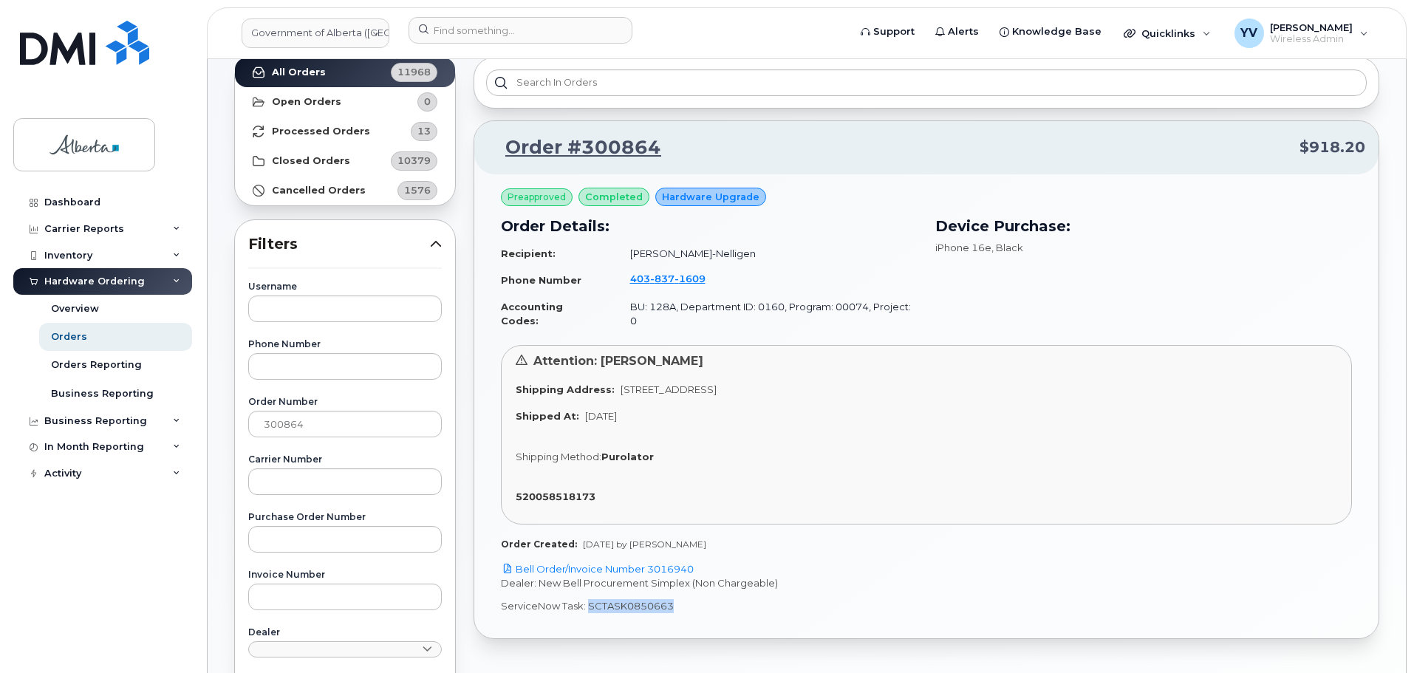
drag, startPoint x: 668, startPoint y: 592, endPoint x: 587, endPoint y: 592, distance: 80.5
click at [587, 599] on p "ServiceNow Task: SCTASK0850663" at bounding box center [926, 606] width 851 height 14
copy p "SCTASK0850663"
click at [669, 563] on link "Bell Order/Invoice Number 3016940" at bounding box center [597, 569] width 193 height 12
copy p "SCTASK0850663"
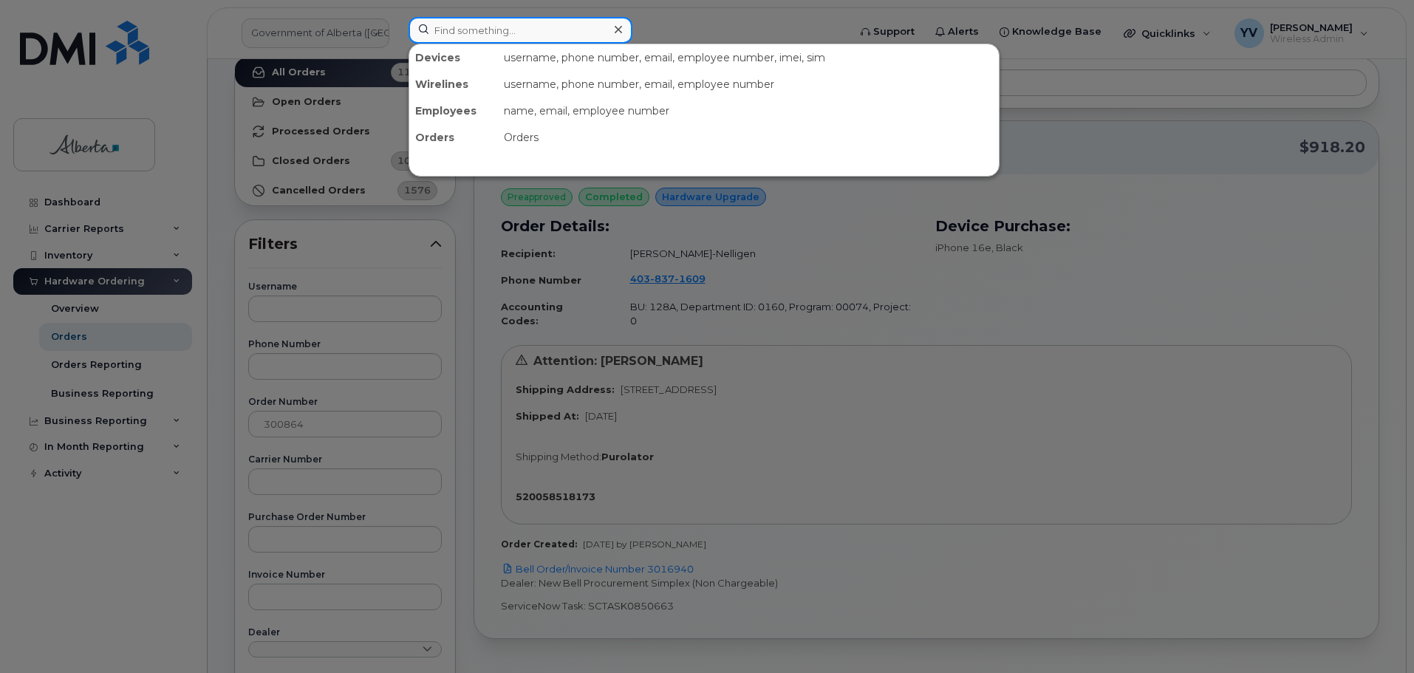
click at [460, 28] on input at bounding box center [521, 30] width 224 height 27
paste input "4038371609"
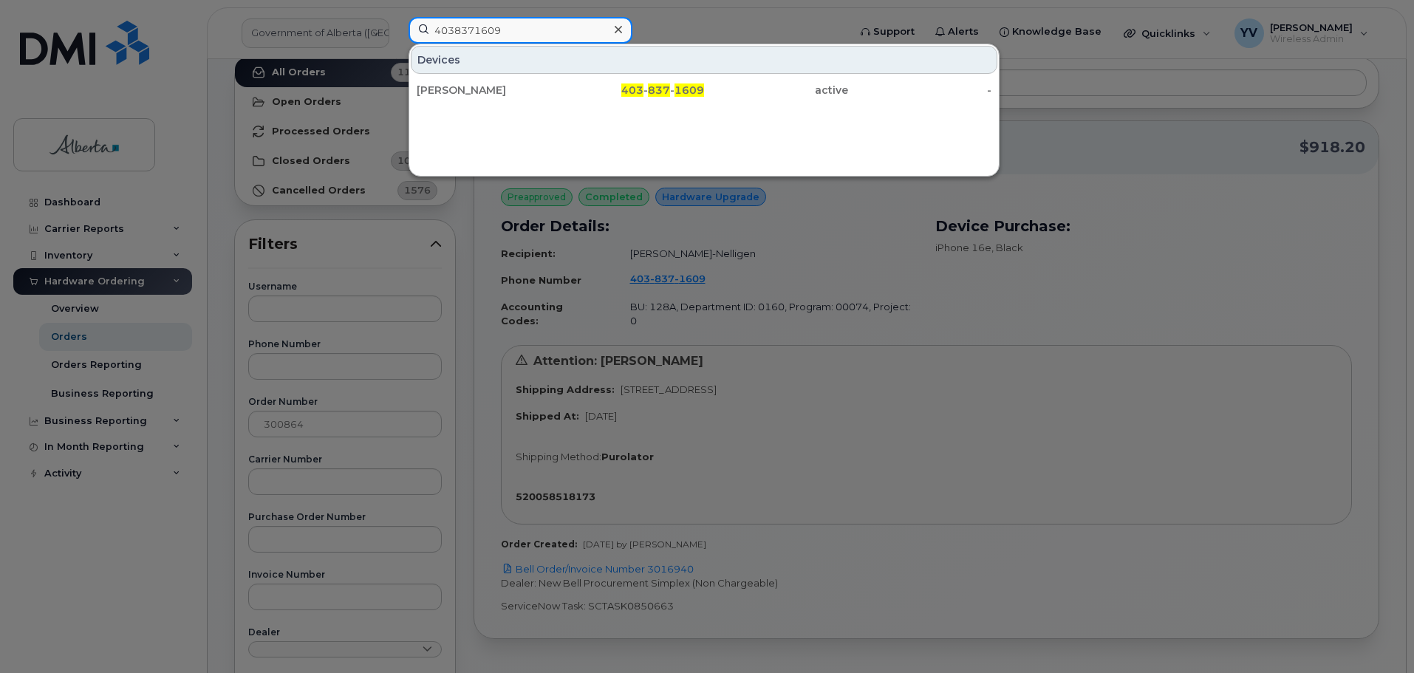
type input "4038371609"
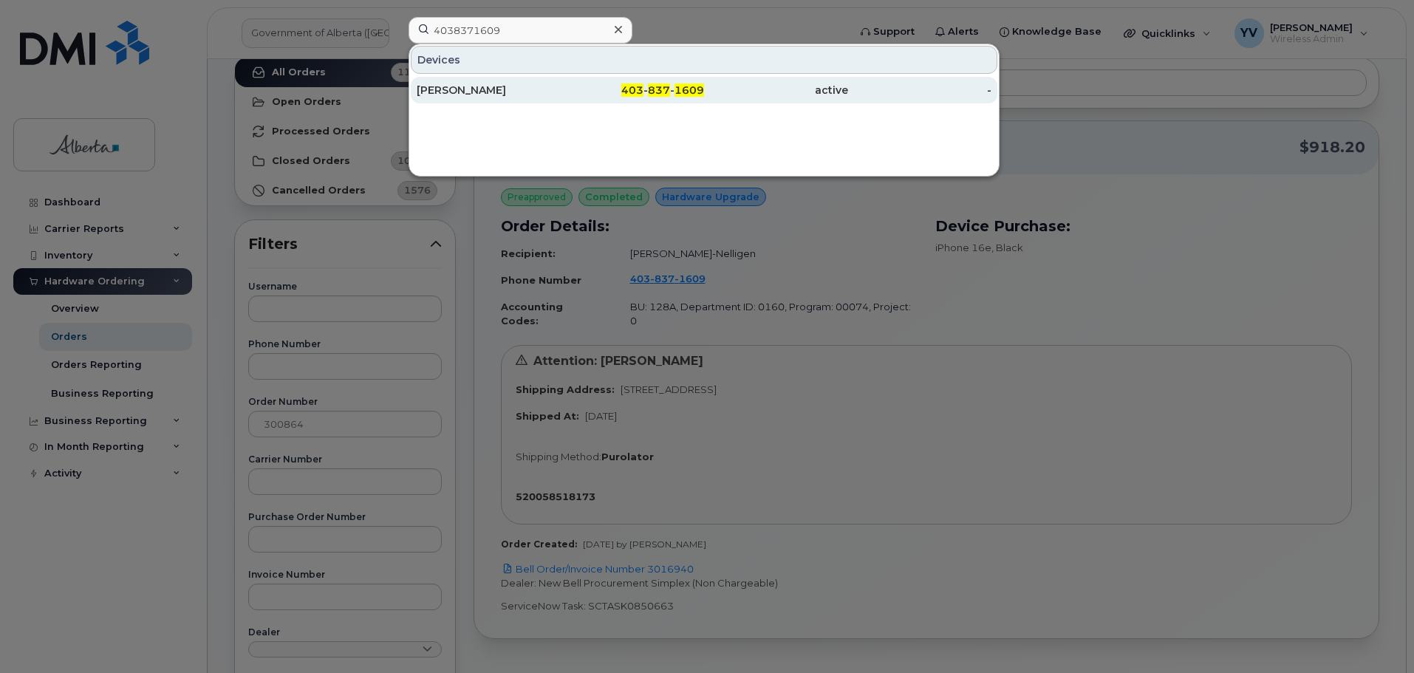
click at [658, 90] on span "837" at bounding box center [659, 89] width 22 height 13
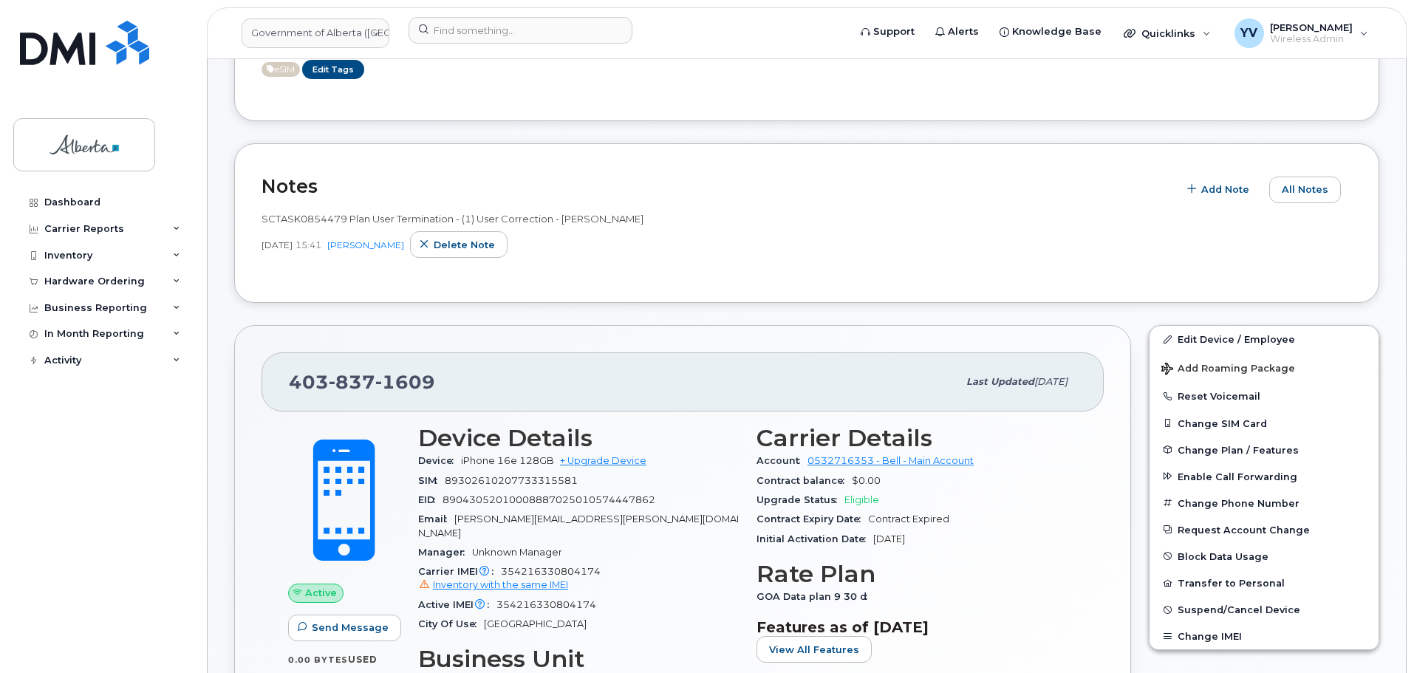
scroll to position [380, 0]
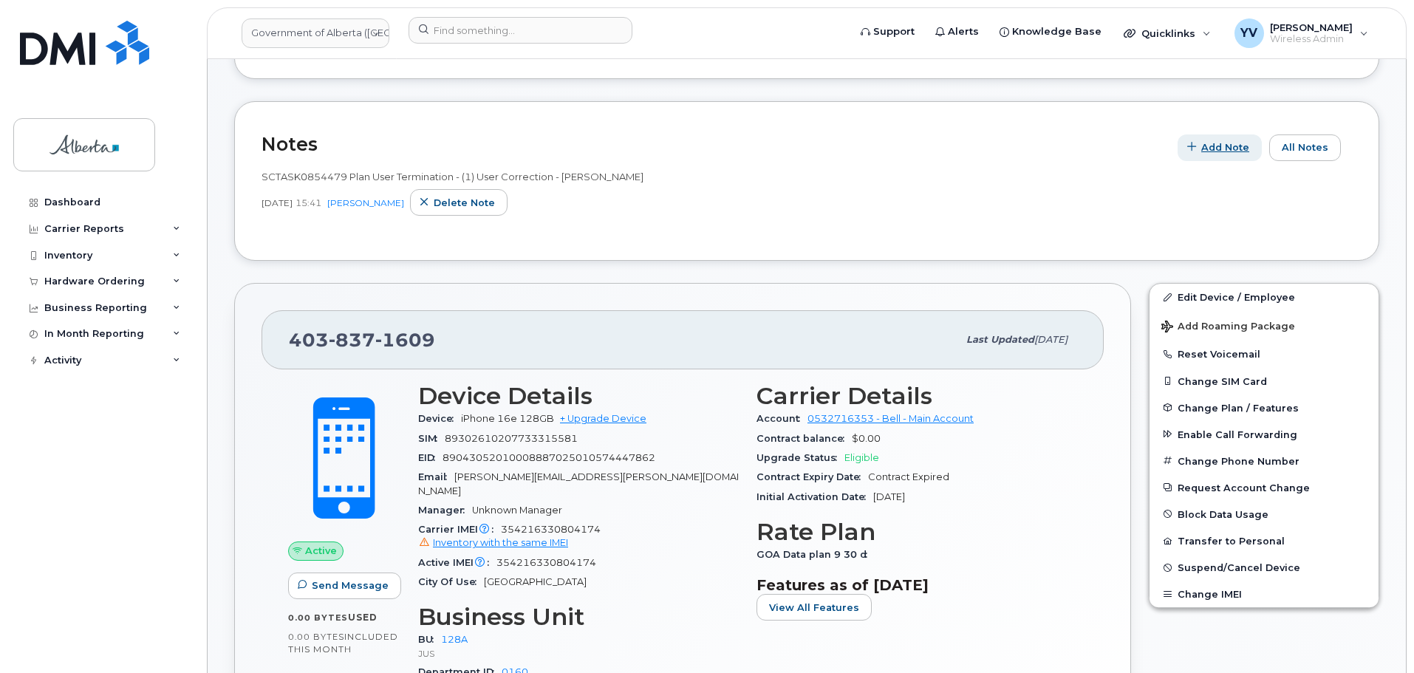
click at [1243, 142] on span "Add Note" at bounding box center [1225, 147] width 48 height 14
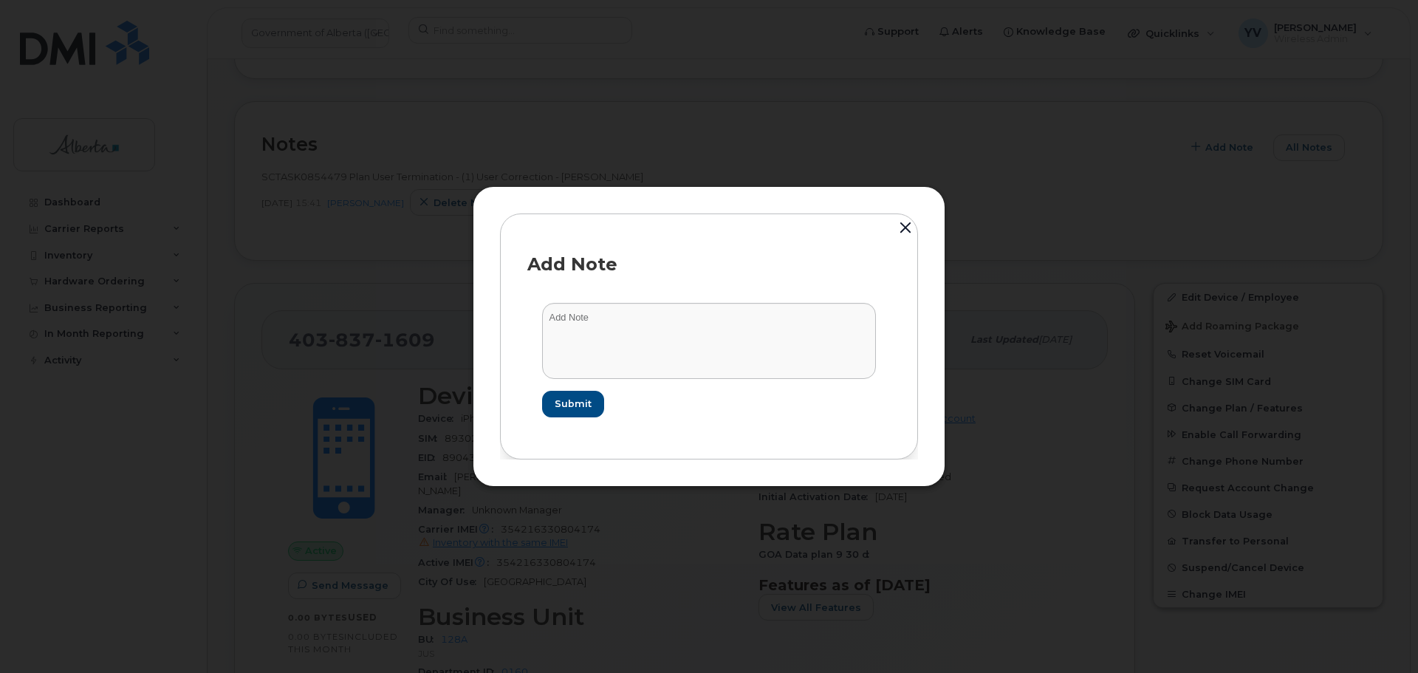
click at [900, 226] on button "button" at bounding box center [906, 229] width 22 height 33
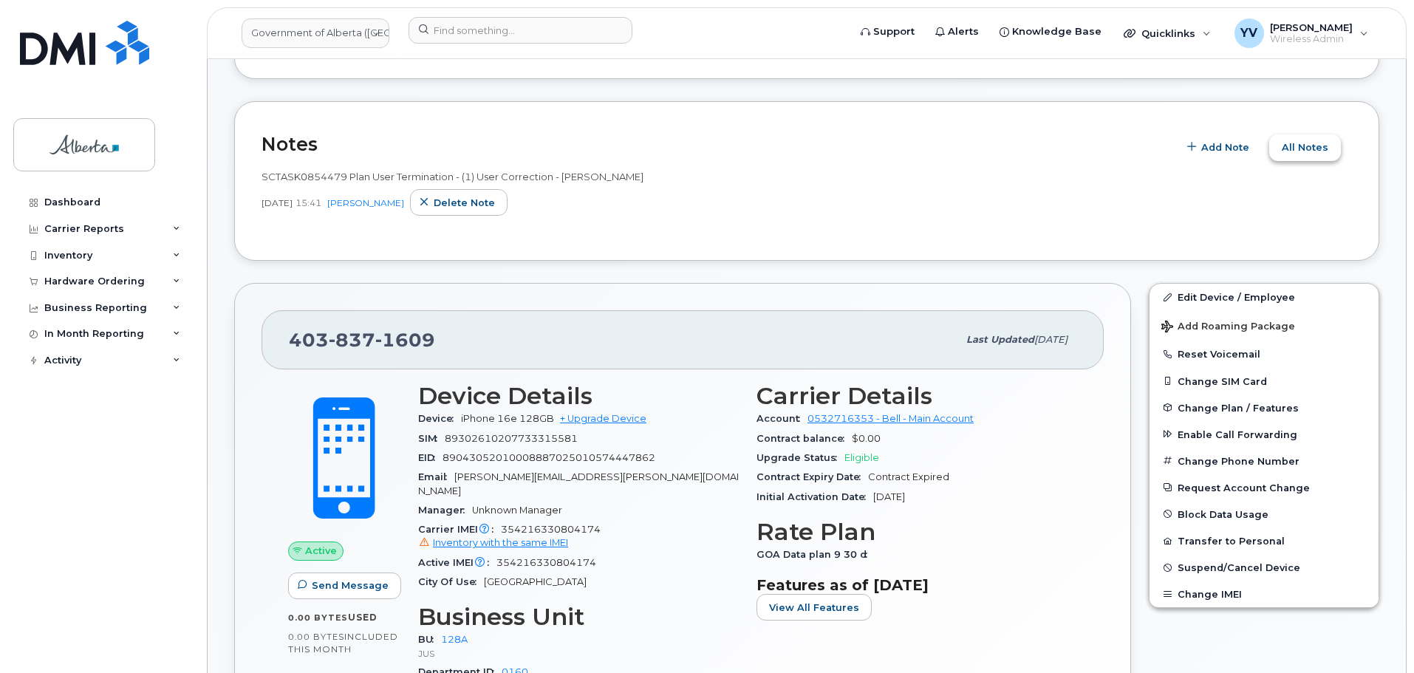
click at [1322, 143] on span "All Notes" at bounding box center [1305, 147] width 47 height 14
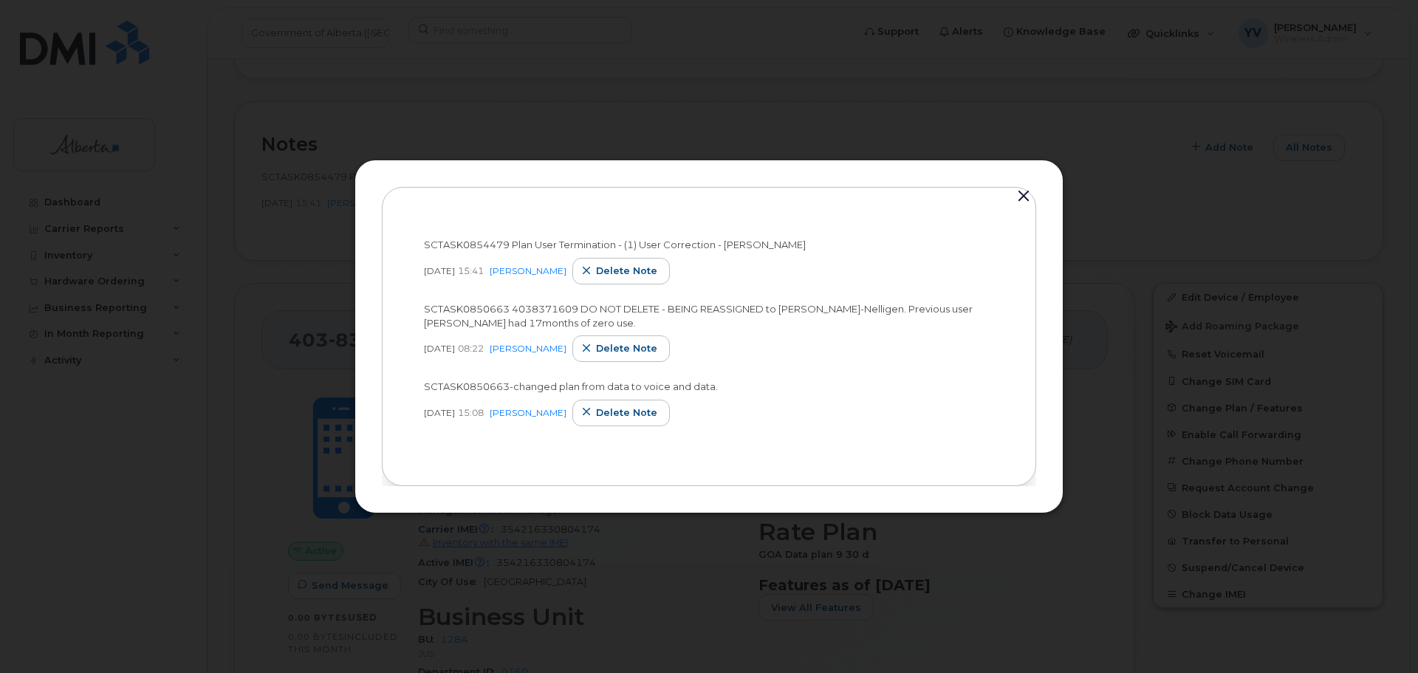
click at [1026, 193] on button "button" at bounding box center [1024, 196] width 22 height 21
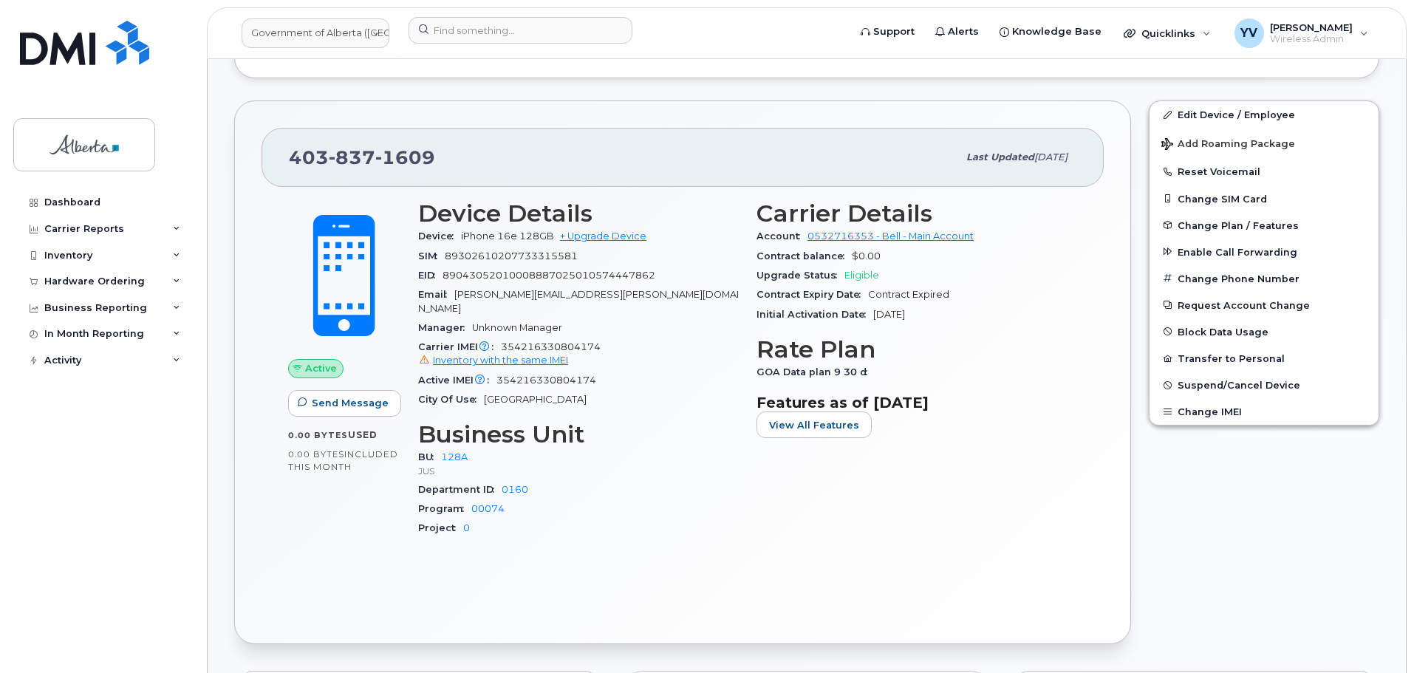
scroll to position [93, 0]
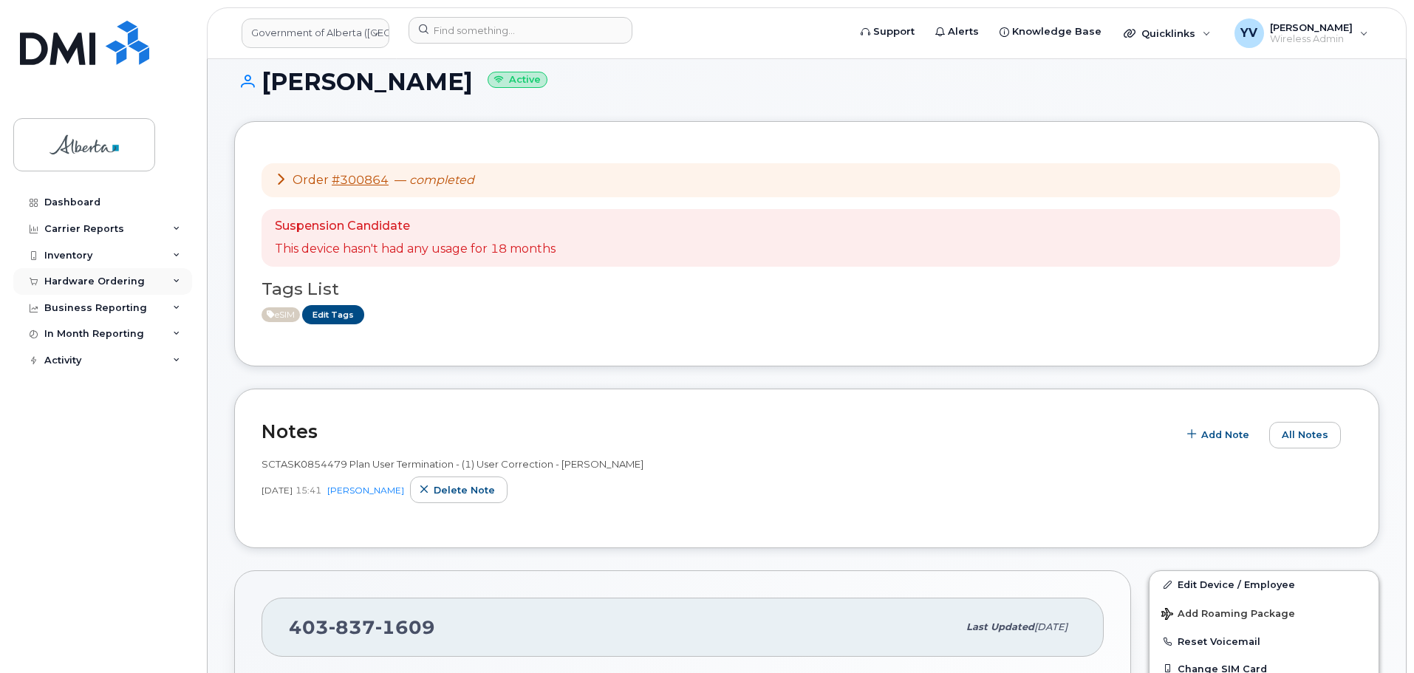
click at [74, 274] on div "Hardware Ordering" at bounding box center [102, 281] width 179 height 27
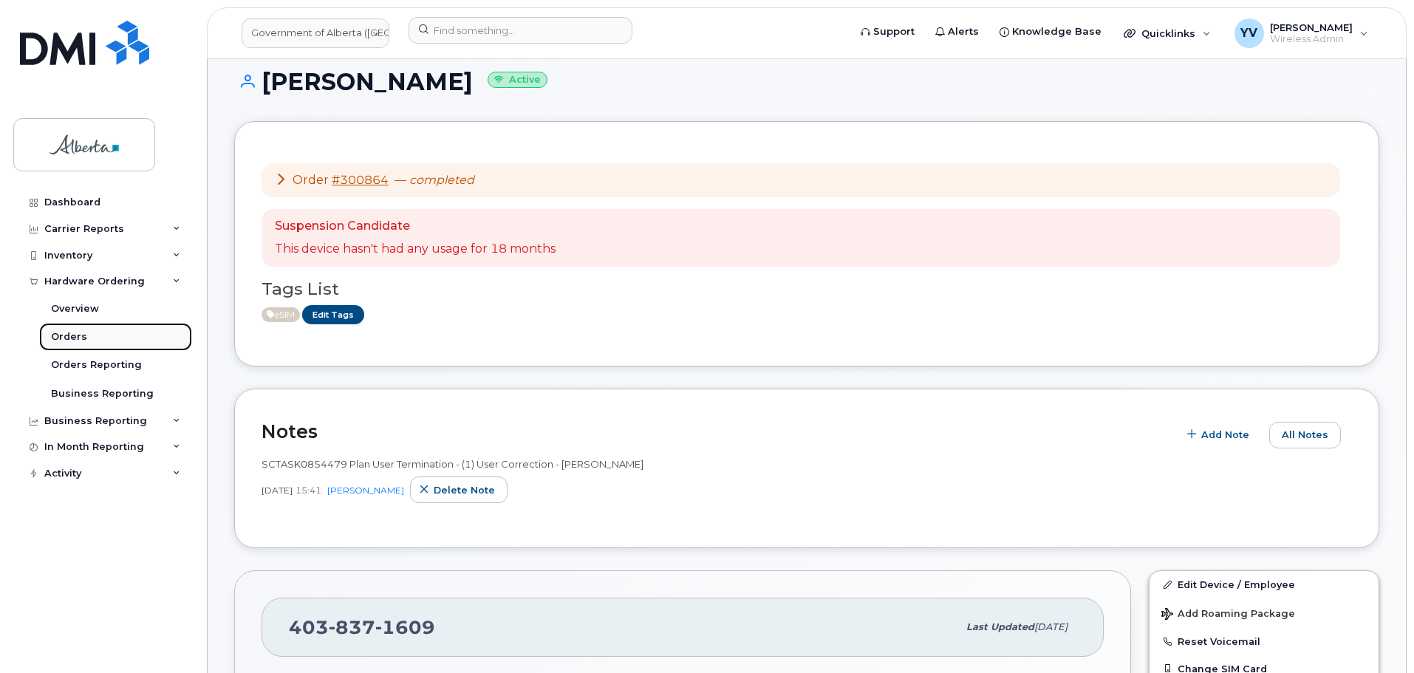
click at [60, 335] on div "Orders" at bounding box center [69, 336] width 36 height 13
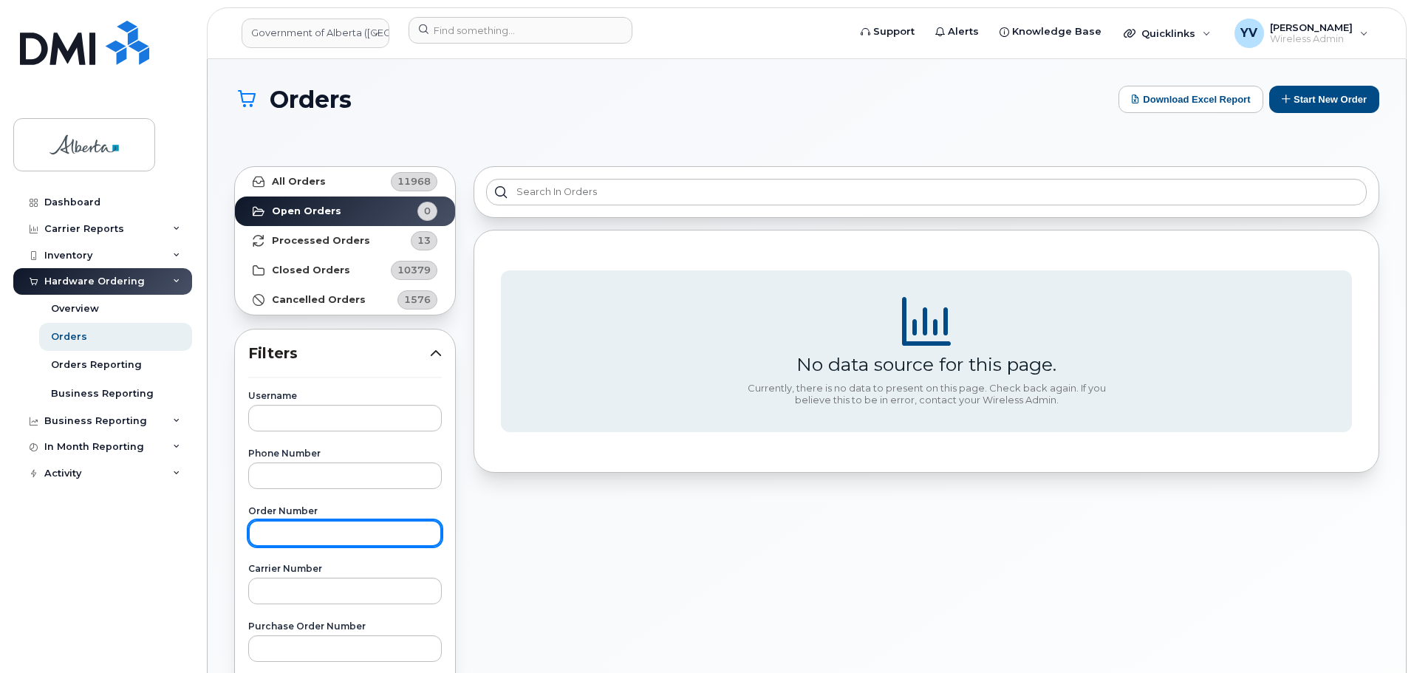
click at [286, 544] on input "text" at bounding box center [345, 533] width 194 height 27
paste input "301093"
type input "301093"
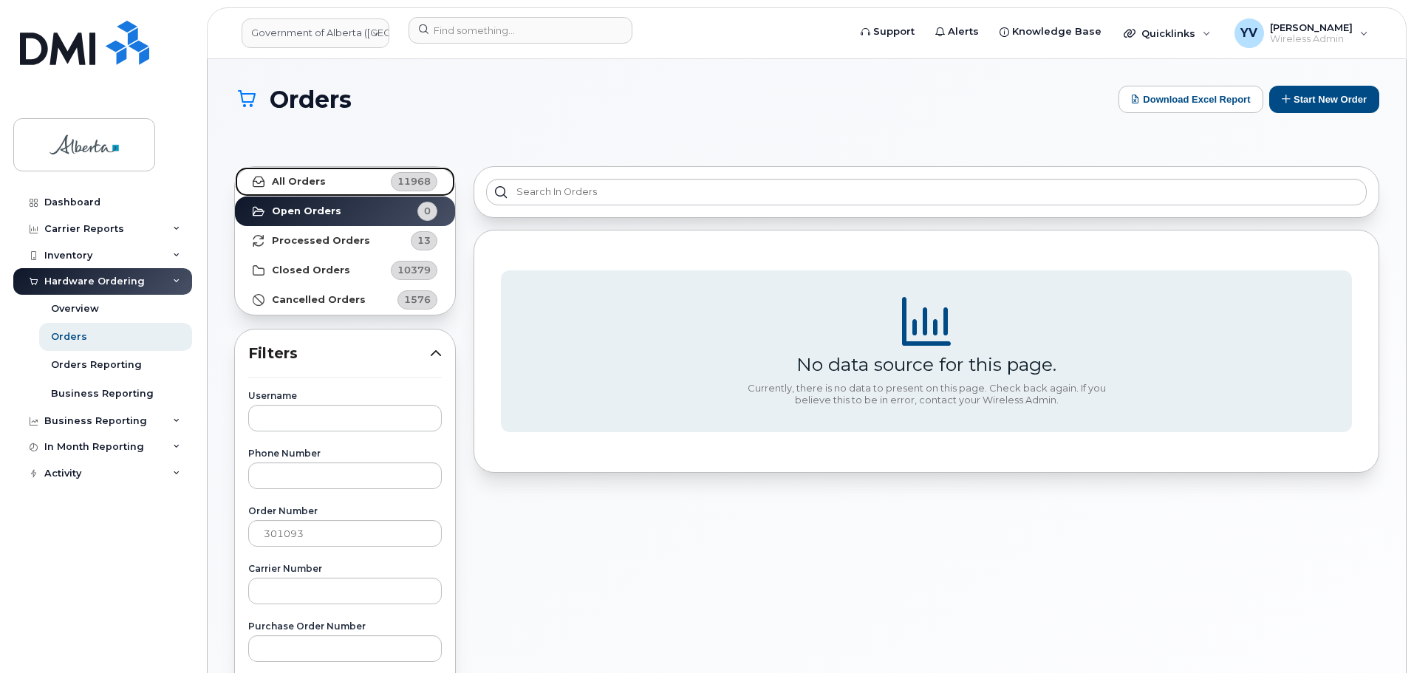
click at [290, 180] on strong "All Orders" at bounding box center [299, 182] width 54 height 12
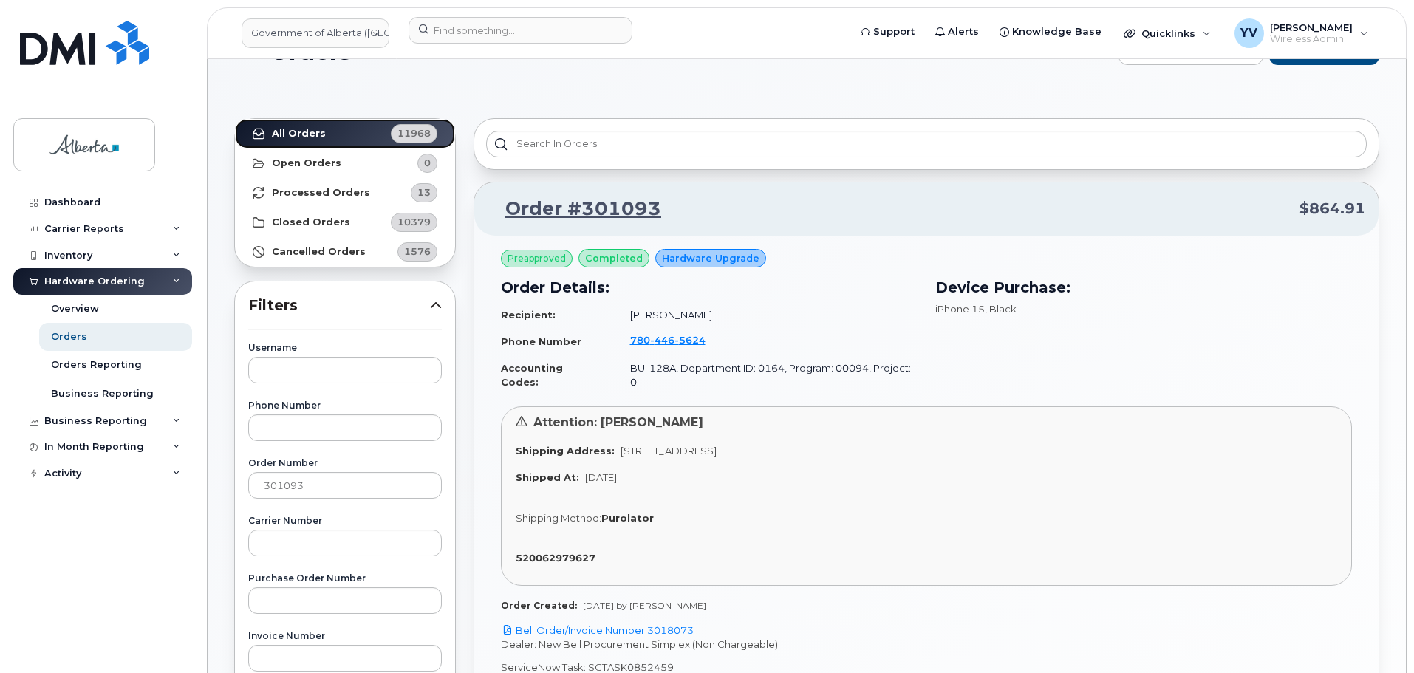
scroll to position [54, 0]
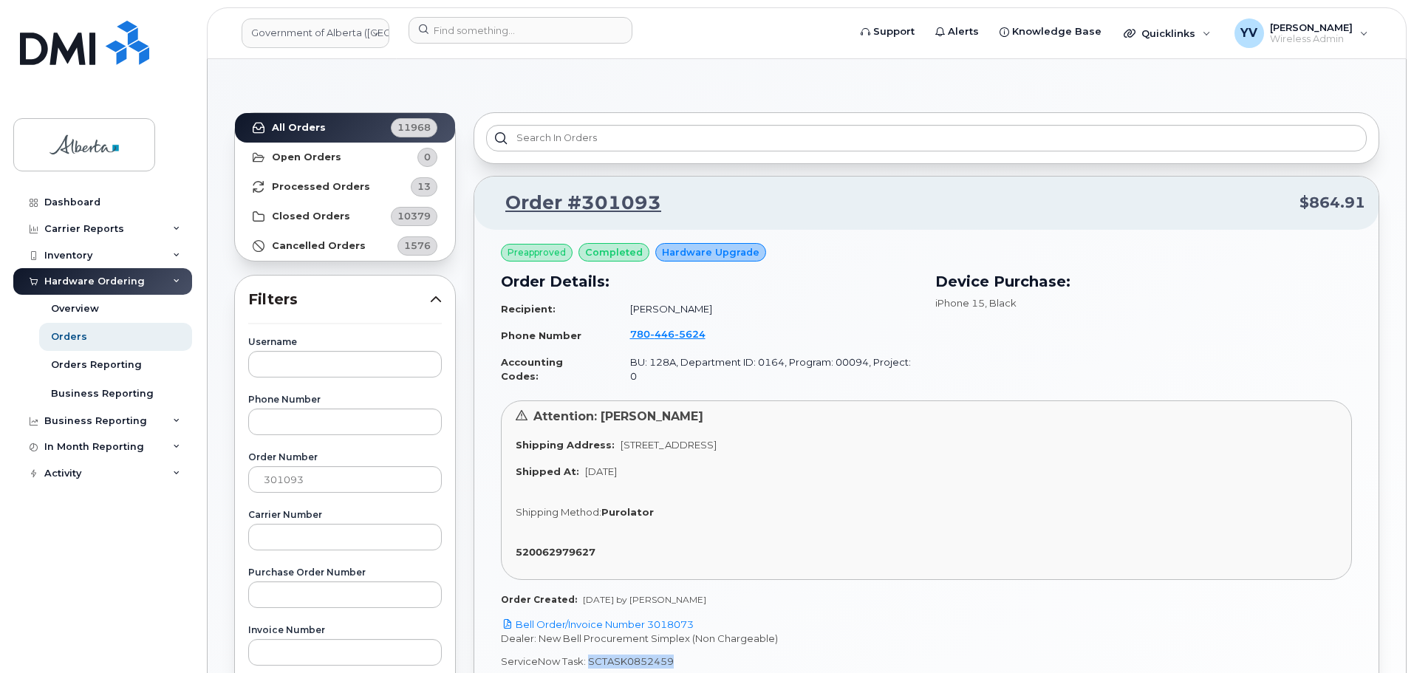
drag, startPoint x: 674, startPoint y: 650, endPoint x: 585, endPoint y: 651, distance: 89.4
click at [585, 654] on p "ServiceNow Task: SCTASK0852459" at bounding box center [926, 661] width 851 height 14
copy p "SCTASK0852459"
click at [676, 618] on link "Bell Order/Invoice Number 3018073" at bounding box center [597, 624] width 193 height 12
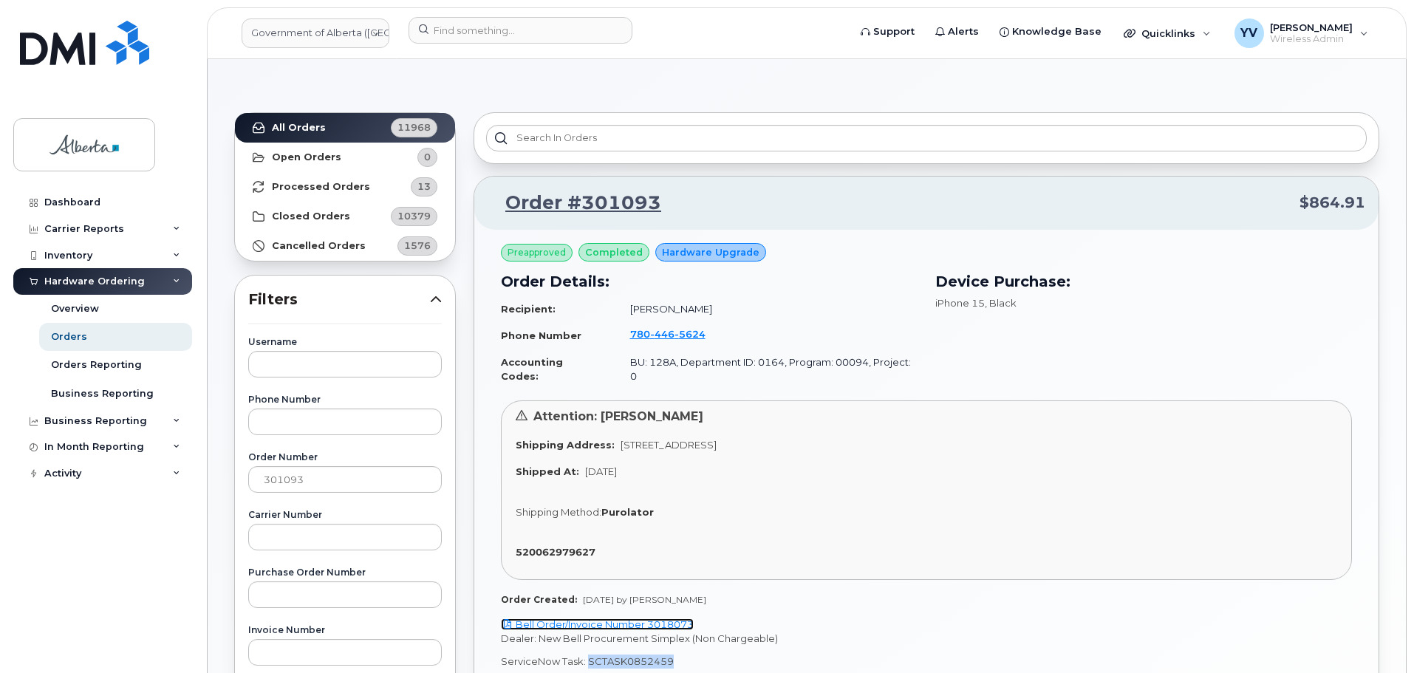
copy p "SCTASK0852459"
